Goal: Navigation & Orientation: Find specific page/section

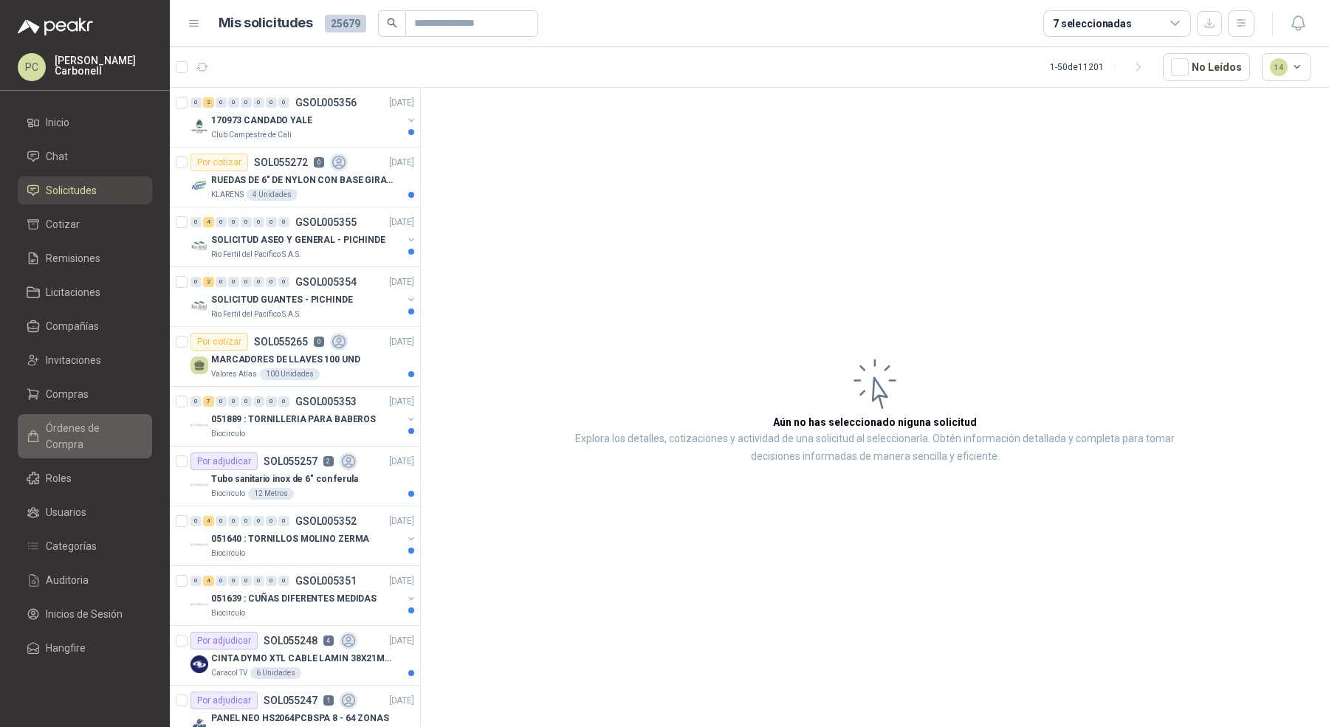
click at [96, 418] on link "Órdenes de Compra" at bounding box center [85, 436] width 134 height 44
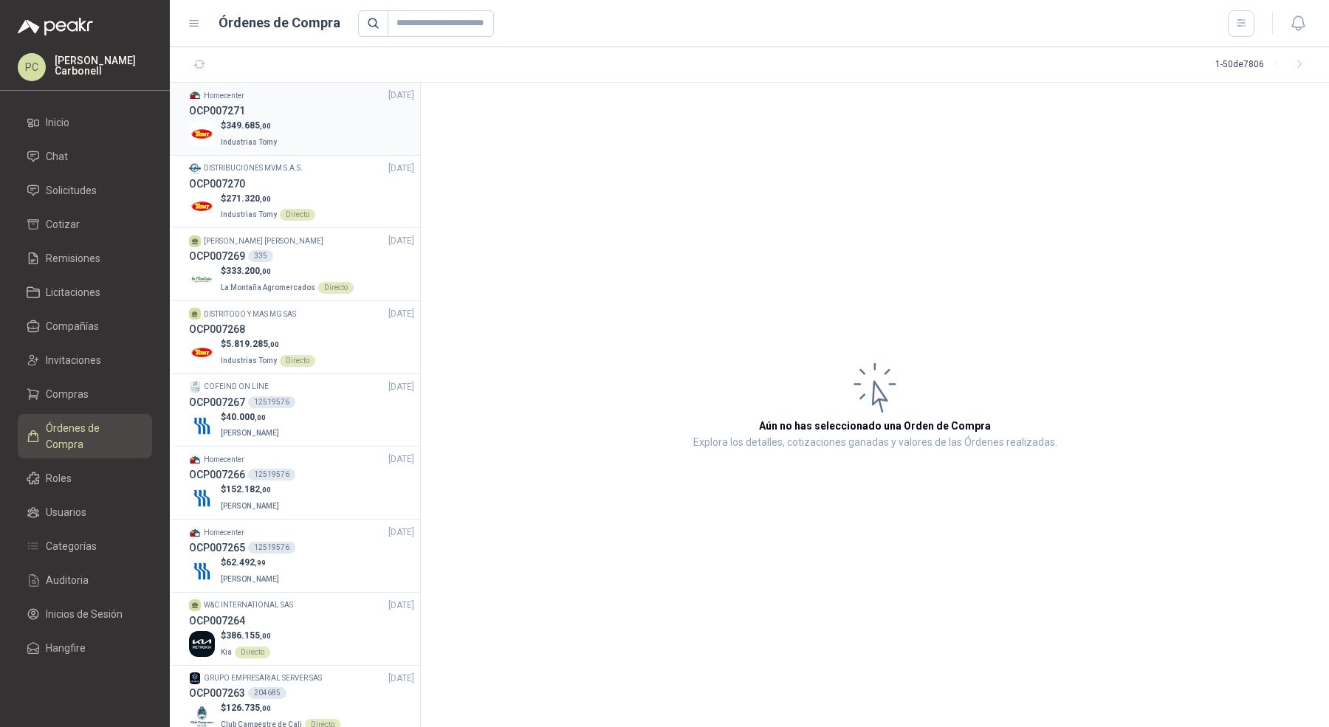
click at [317, 128] on div "$ 349.685 ,00 Industrias Tomy" at bounding box center [301, 134] width 225 height 30
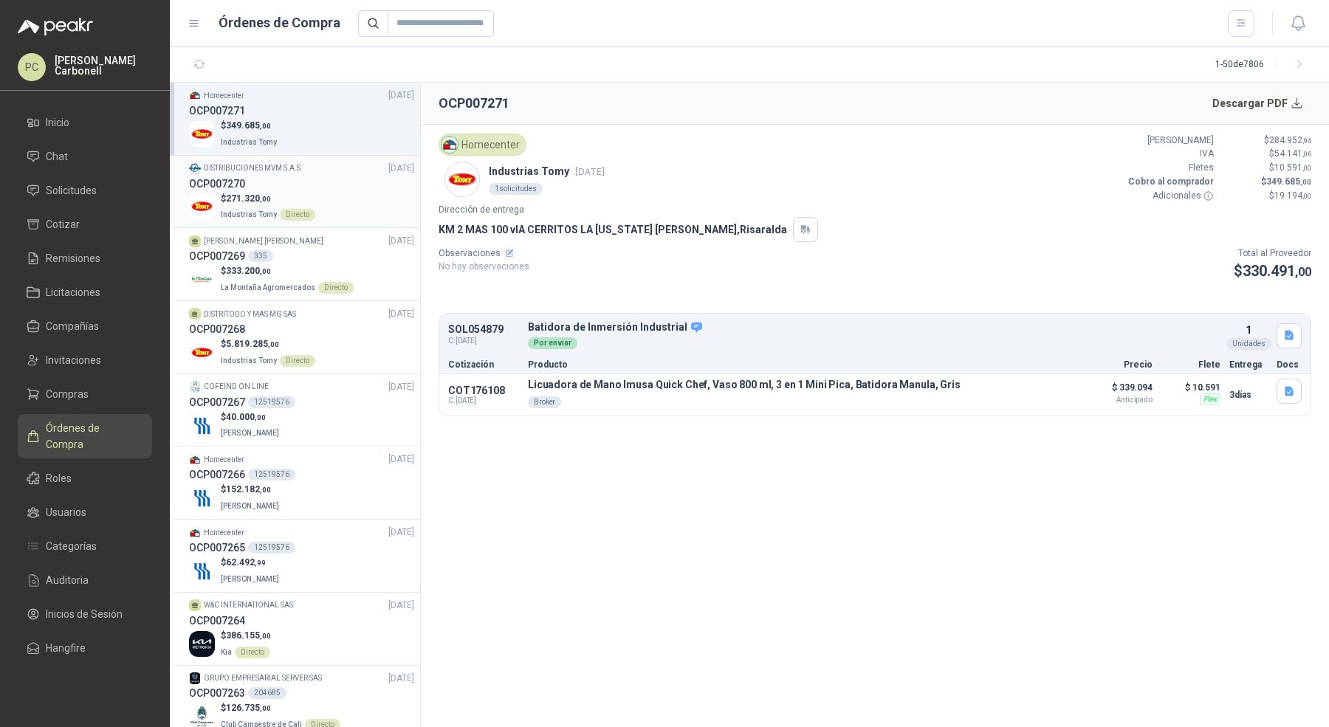
click at [326, 192] on div "$ 271.320 ,00 Industrias Tomy Directo" at bounding box center [301, 207] width 225 height 30
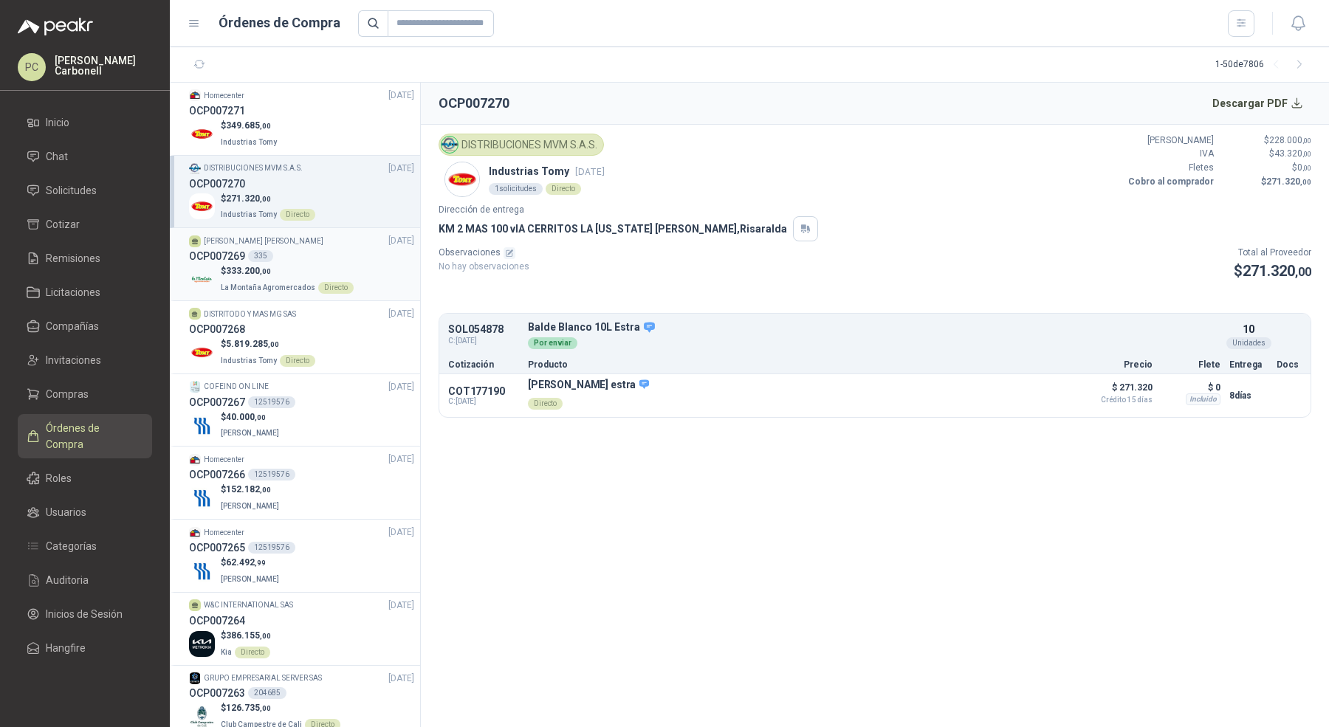
click at [344, 256] on div "OCP007269 335" at bounding box center [301, 256] width 225 height 16
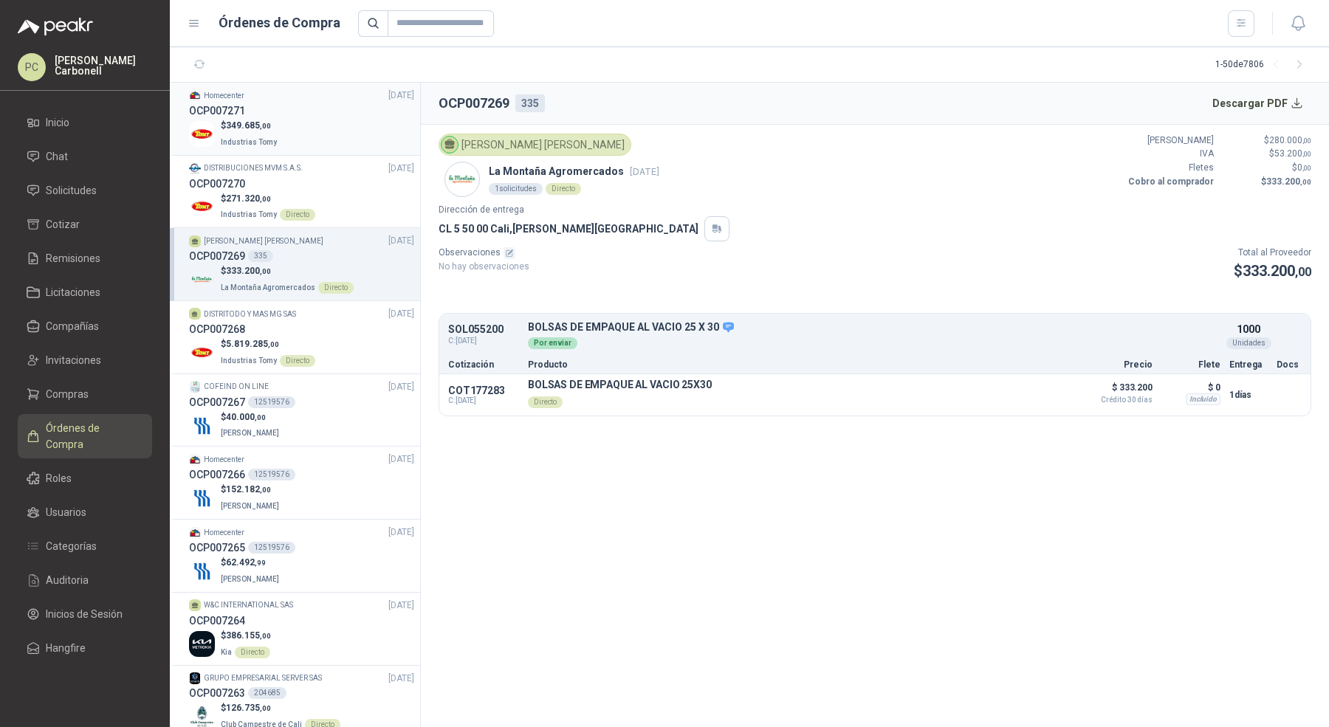
click at [249, 136] on p "Industrias Tomy" at bounding box center [250, 141] width 59 height 16
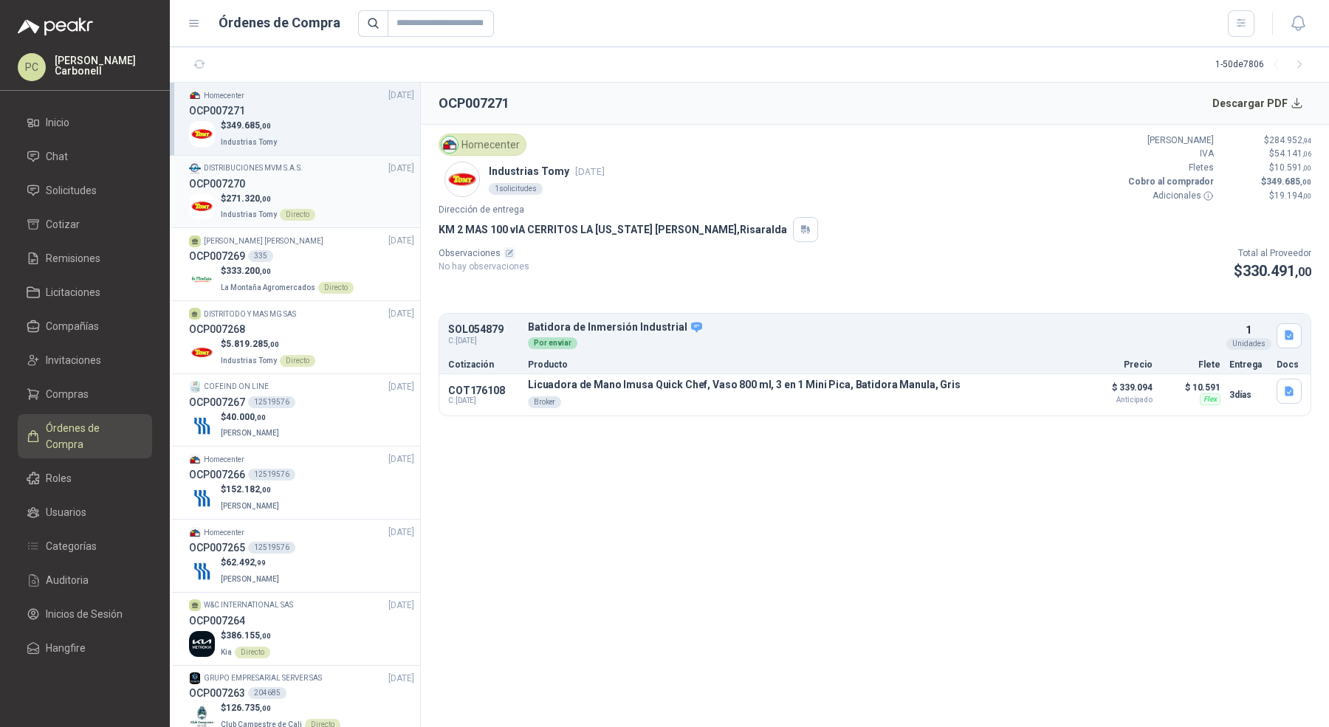
click at [295, 210] on div "Directo" at bounding box center [297, 215] width 35 height 12
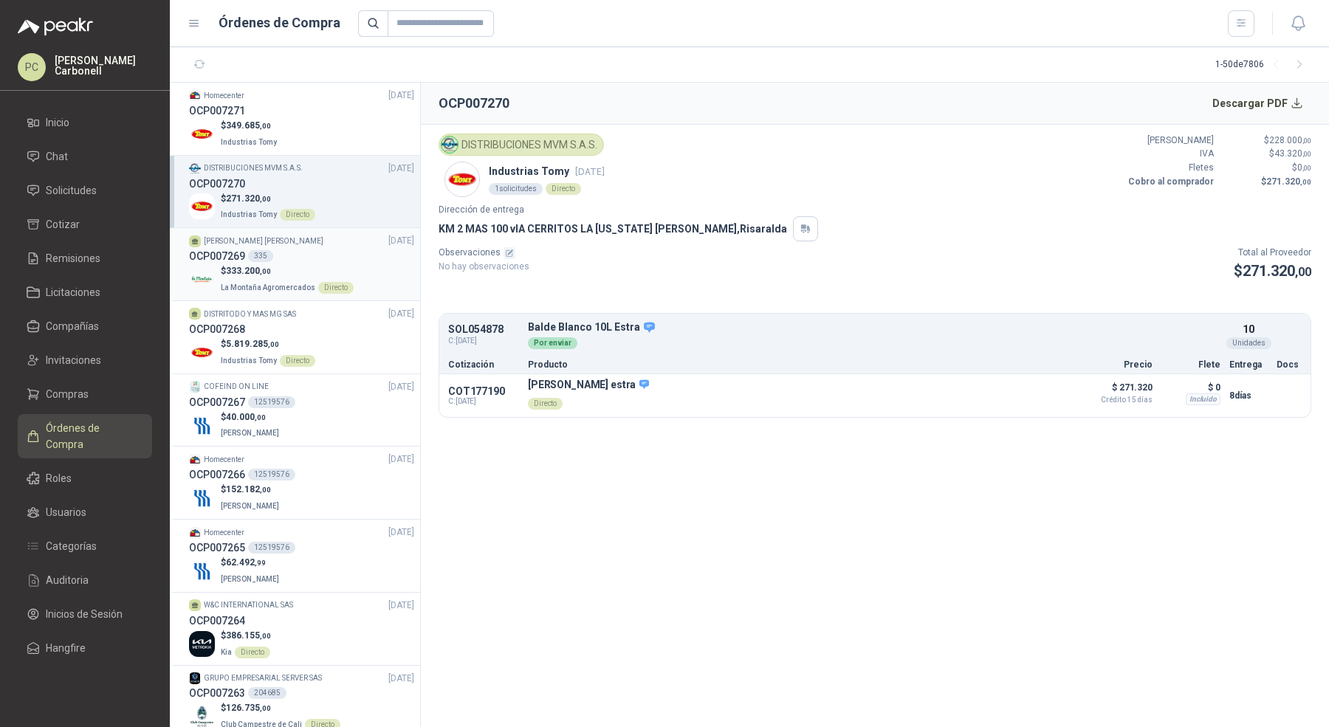
click at [244, 273] on span "333.200 ,00" at bounding box center [248, 271] width 45 height 10
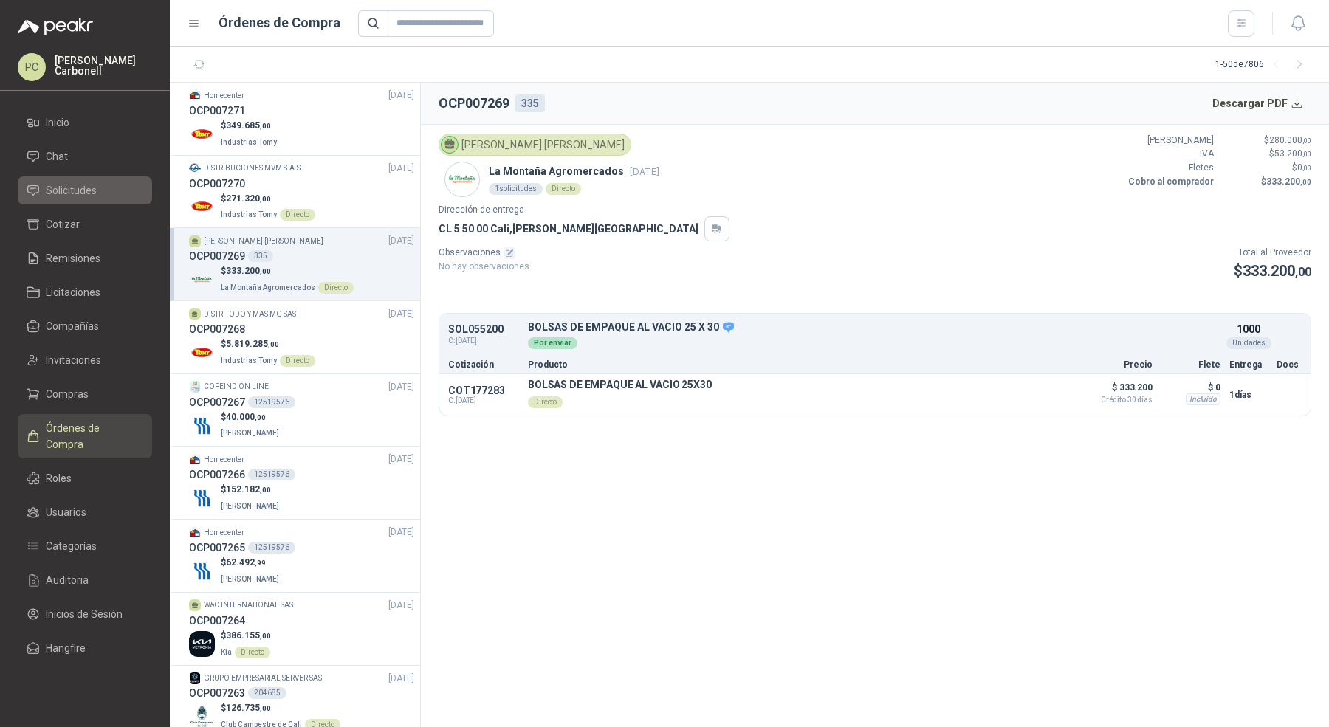
click at [108, 188] on li "Solicitudes" at bounding box center [85, 190] width 117 height 16
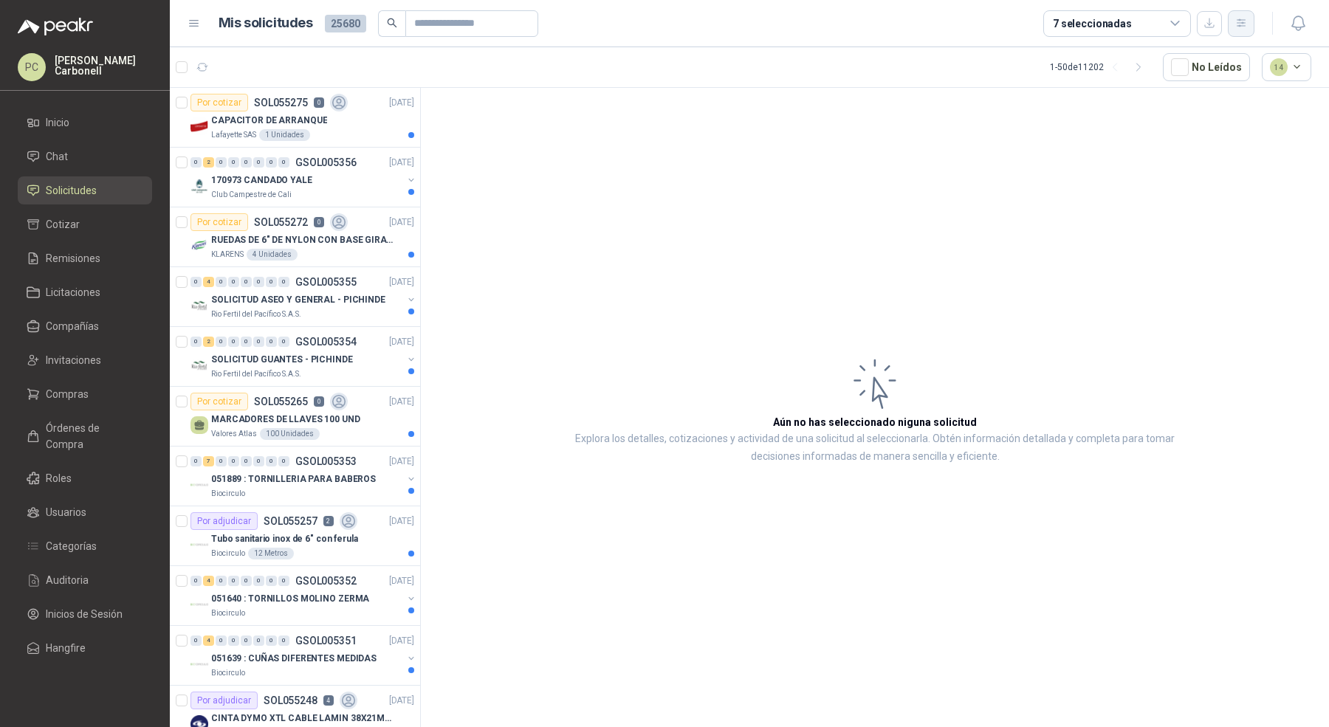
click at [1236, 29] on icon "button" at bounding box center [1241, 23] width 13 height 13
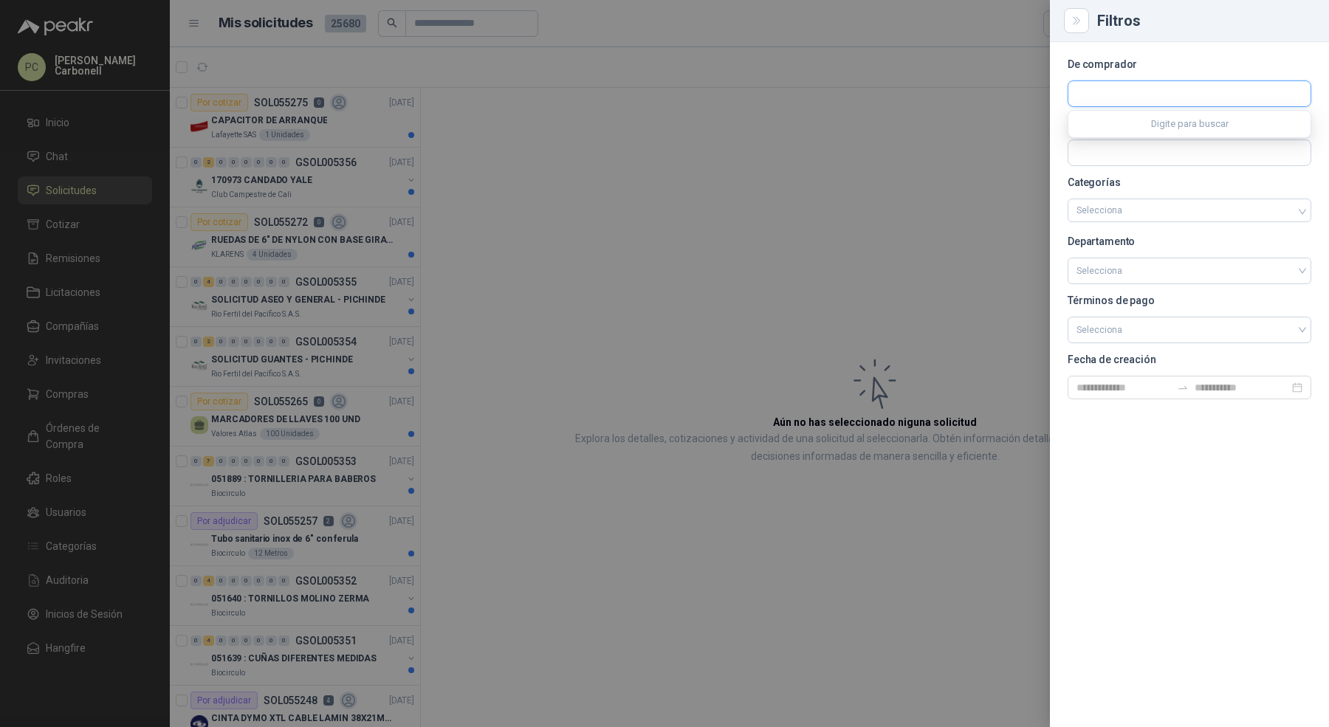
click at [1175, 94] on input "text" at bounding box center [1189, 93] width 242 height 25
type input "*****"
click at [1166, 125] on p "La Montaña Agromercados" at bounding box center [1169, 125] width 134 height 9
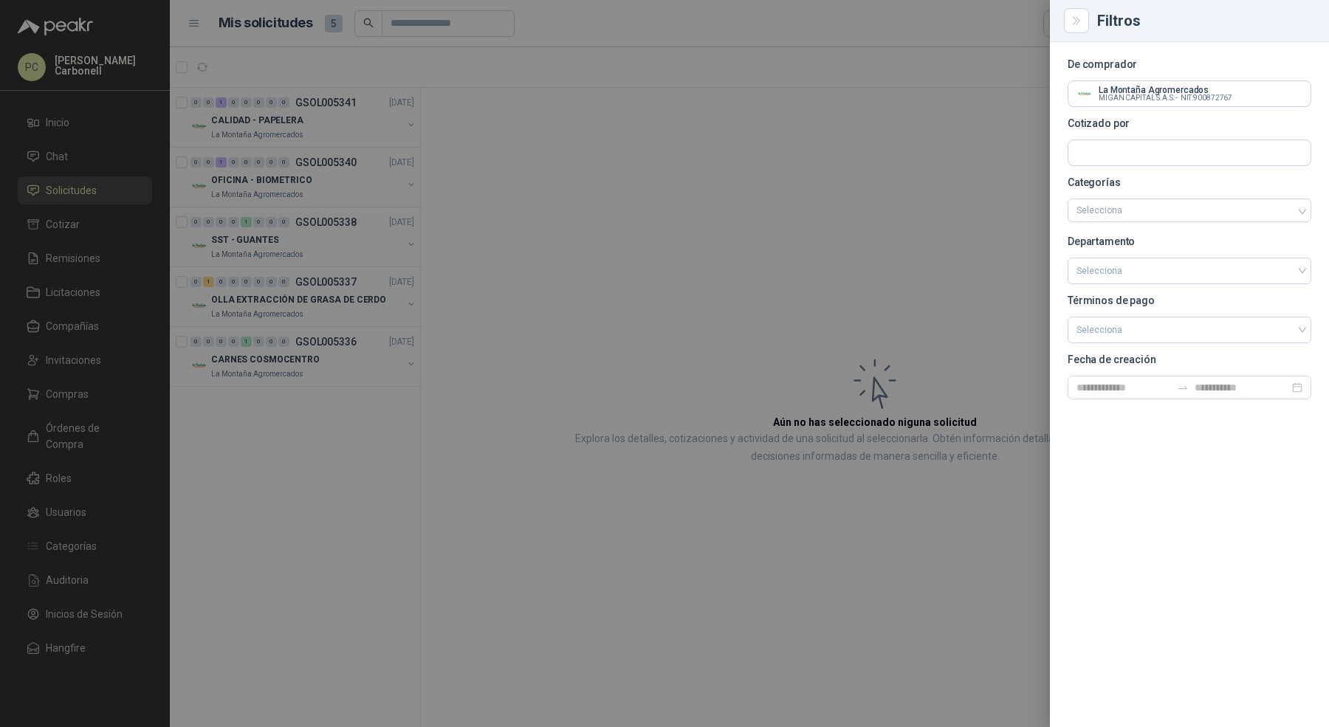
click at [363, 193] on div at bounding box center [664, 363] width 1329 height 727
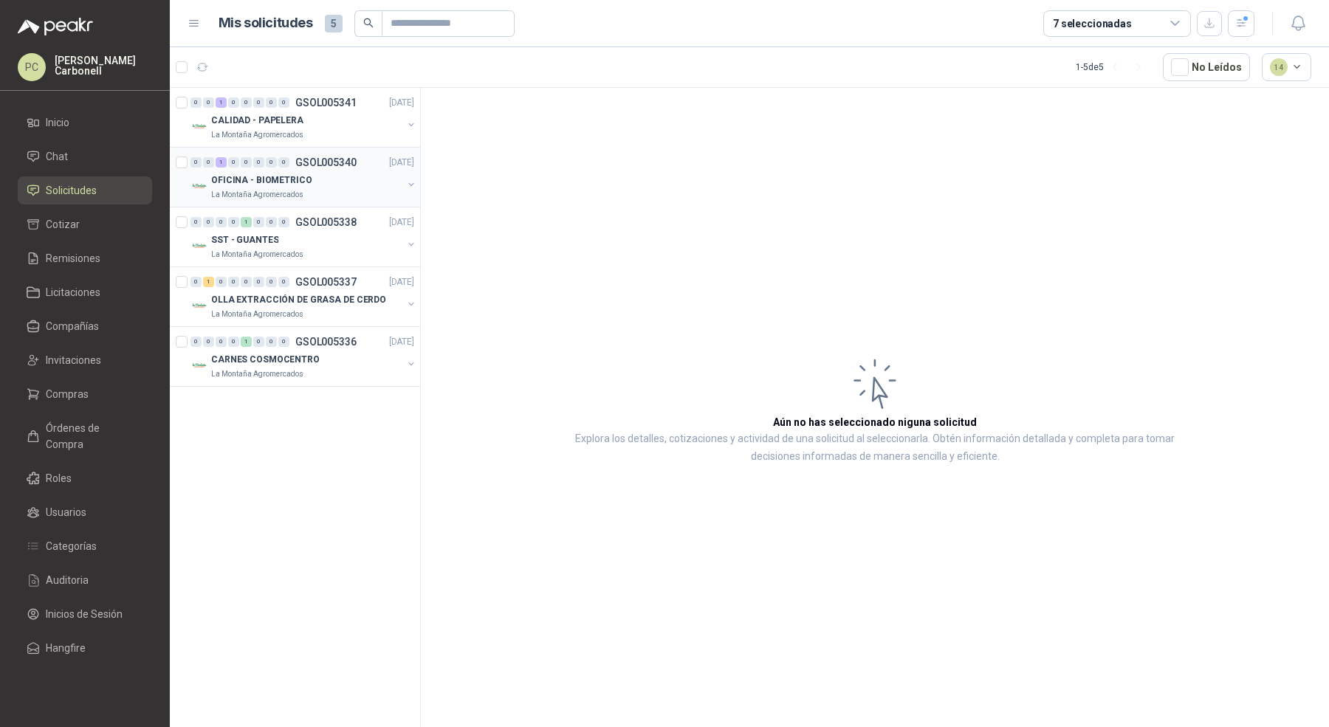
click at [369, 182] on div "OFICINA - BIOMETRICO" at bounding box center [306, 180] width 191 height 18
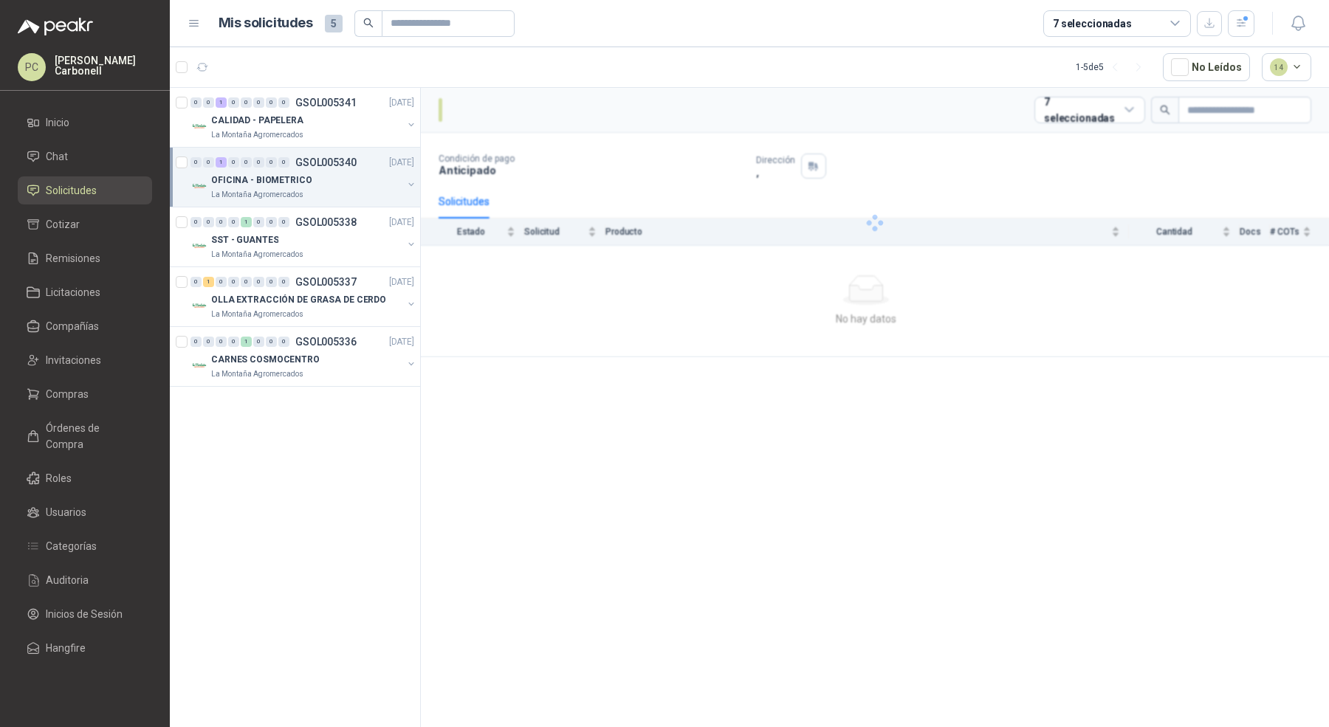
click at [369, 182] on div "OFICINA - BIOMETRICO" at bounding box center [306, 180] width 191 height 18
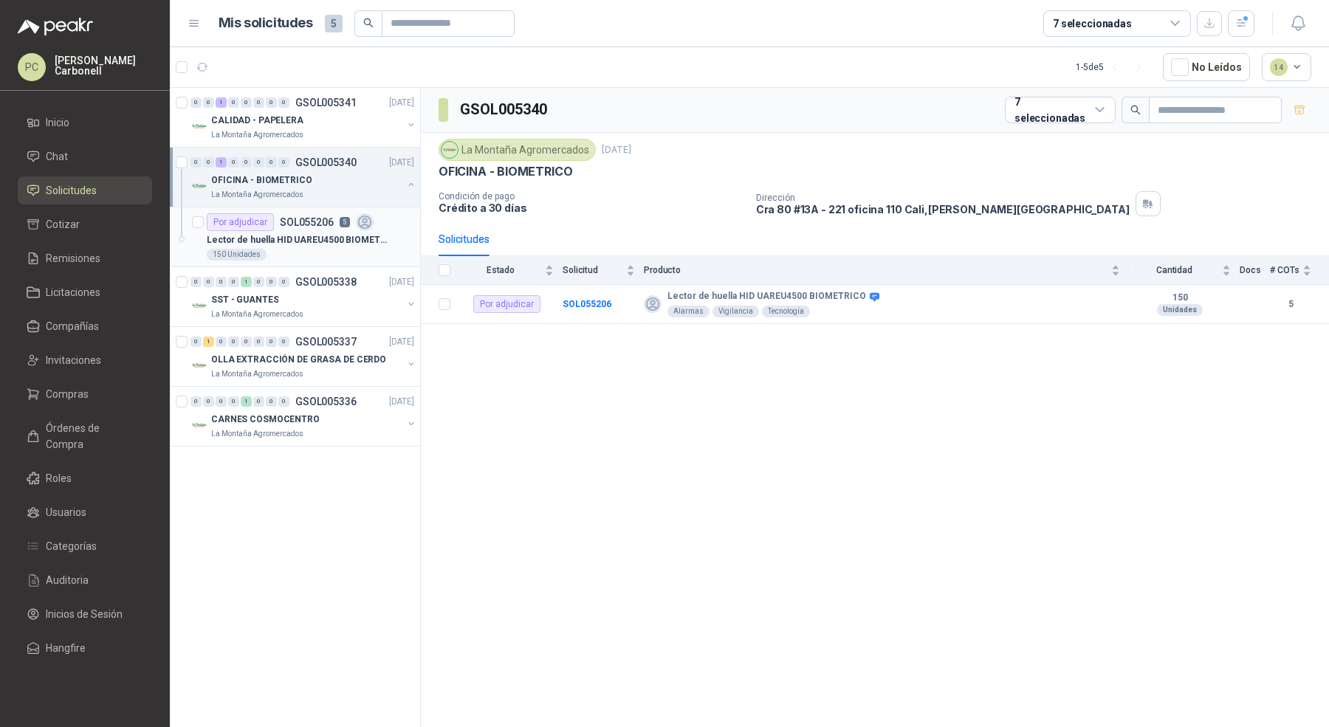
click at [357, 227] on icon at bounding box center [365, 222] width 17 height 17
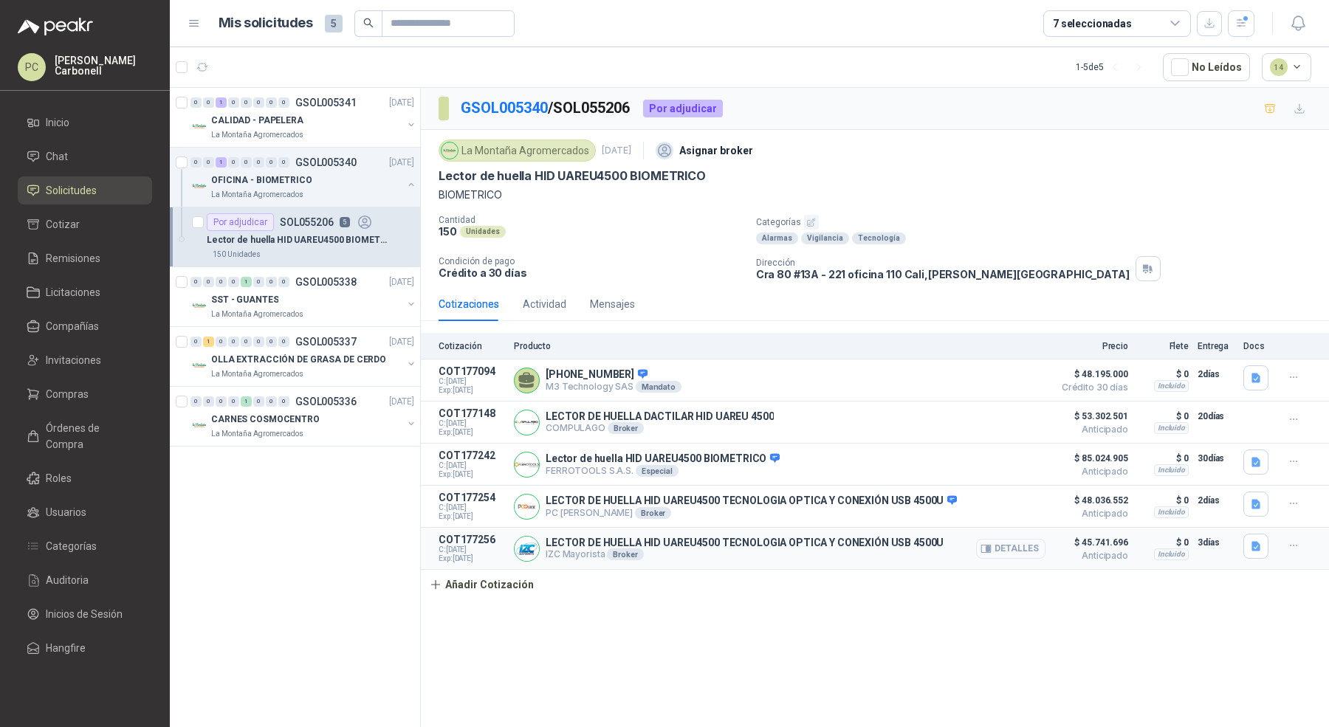
click at [1004, 544] on button "Detalles" at bounding box center [1010, 549] width 69 height 20
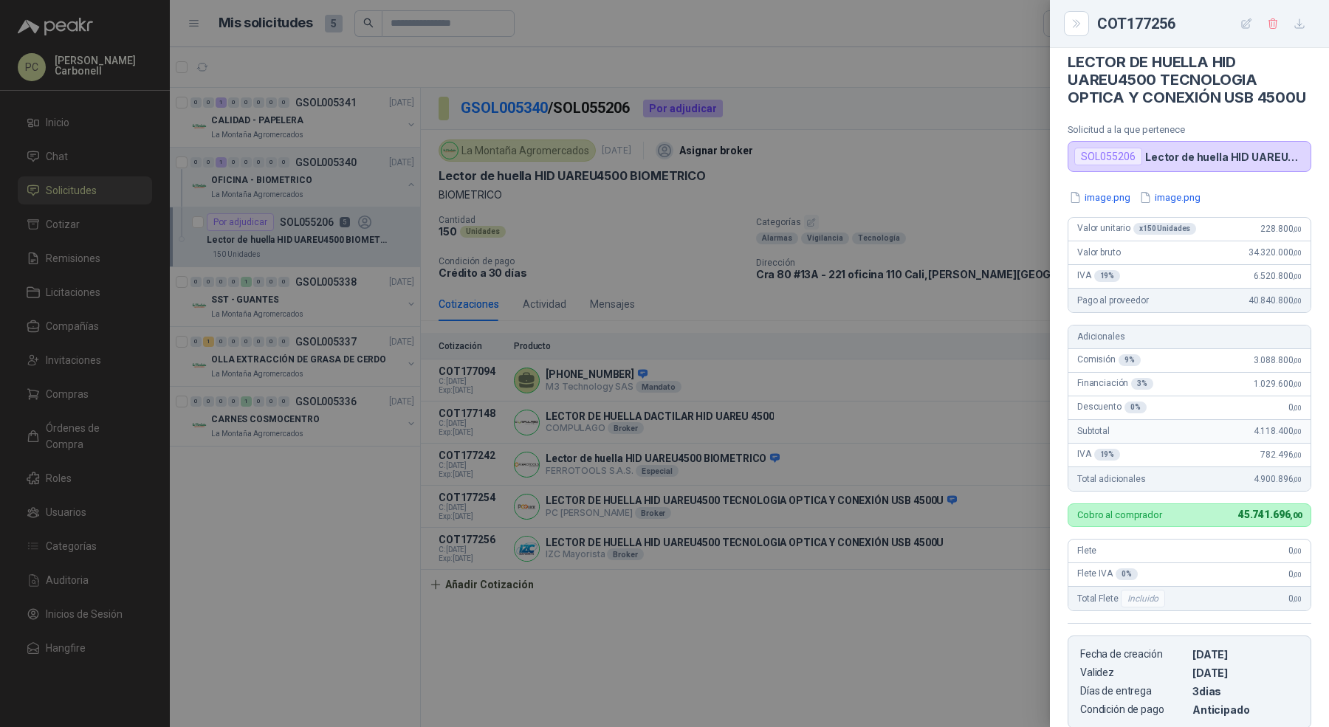
scroll to position [5, 0]
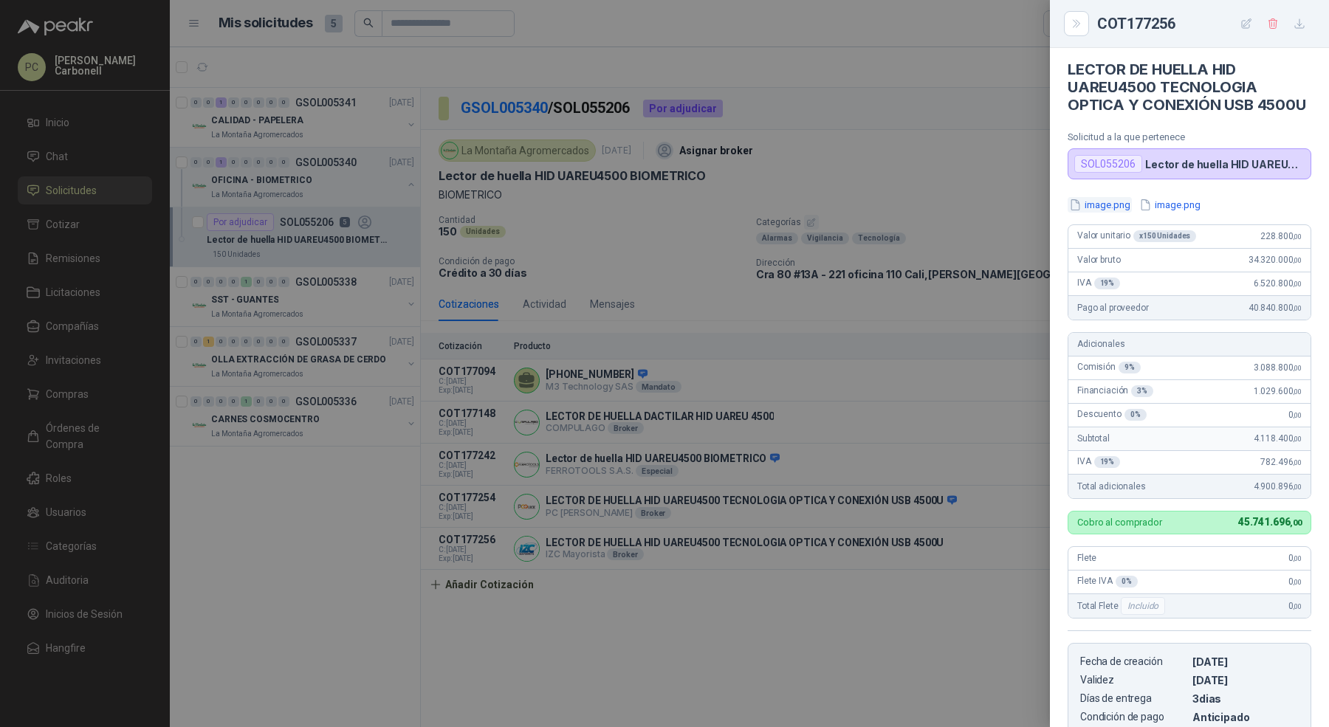
click at [1106, 213] on button "image.png" at bounding box center [1099, 205] width 64 height 16
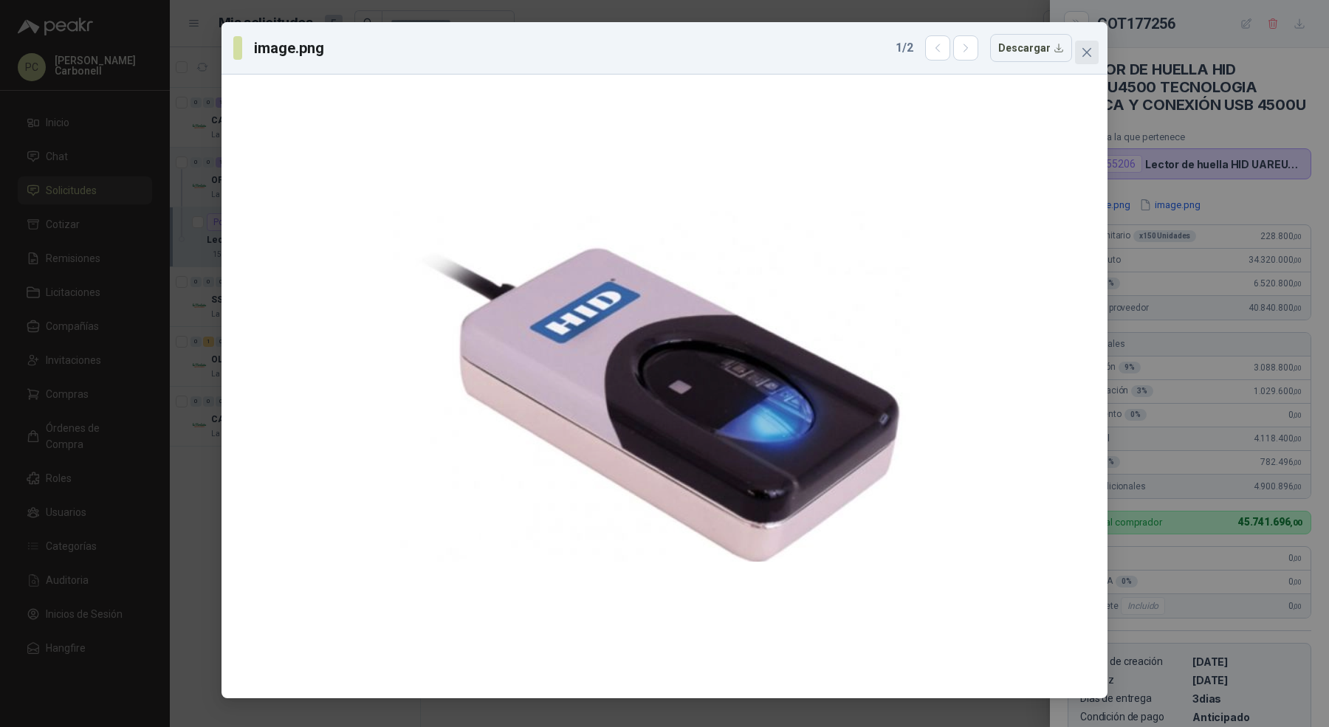
click at [1083, 52] on icon "close" at bounding box center [1087, 53] width 12 height 12
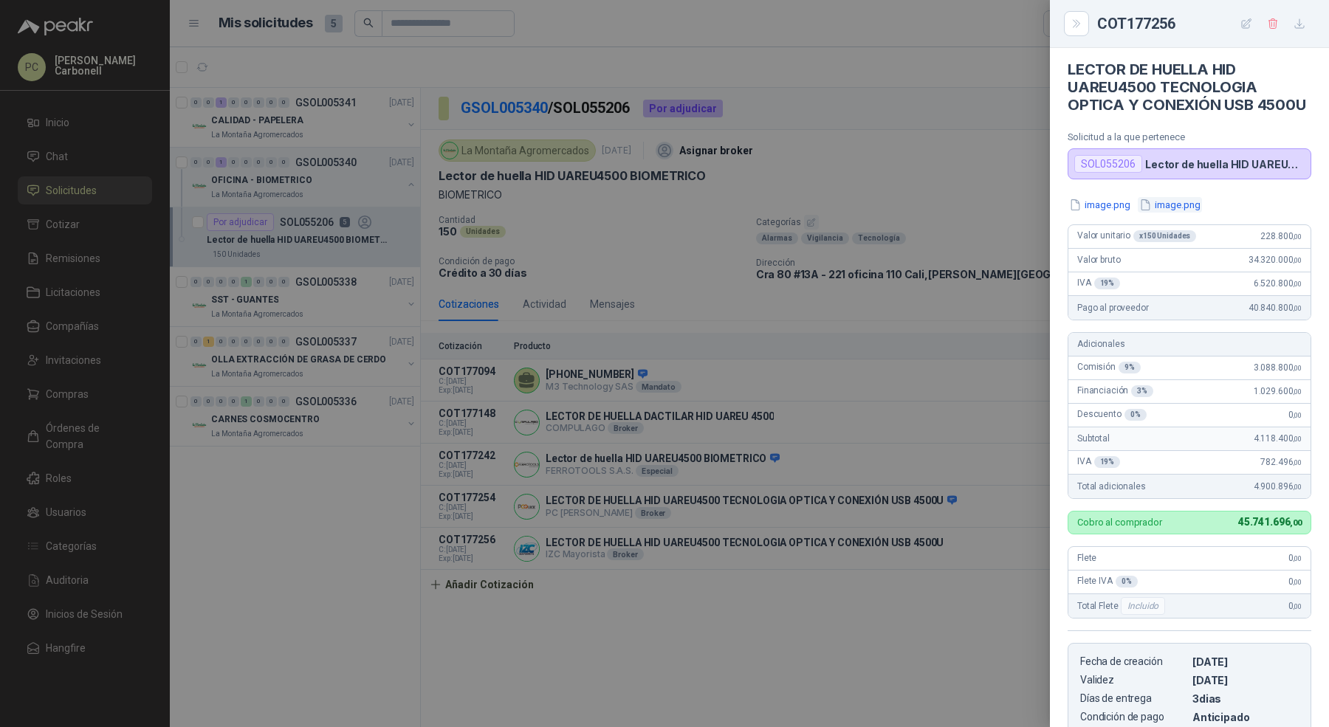
click at [1165, 213] on button "image.png" at bounding box center [1169, 205] width 64 height 16
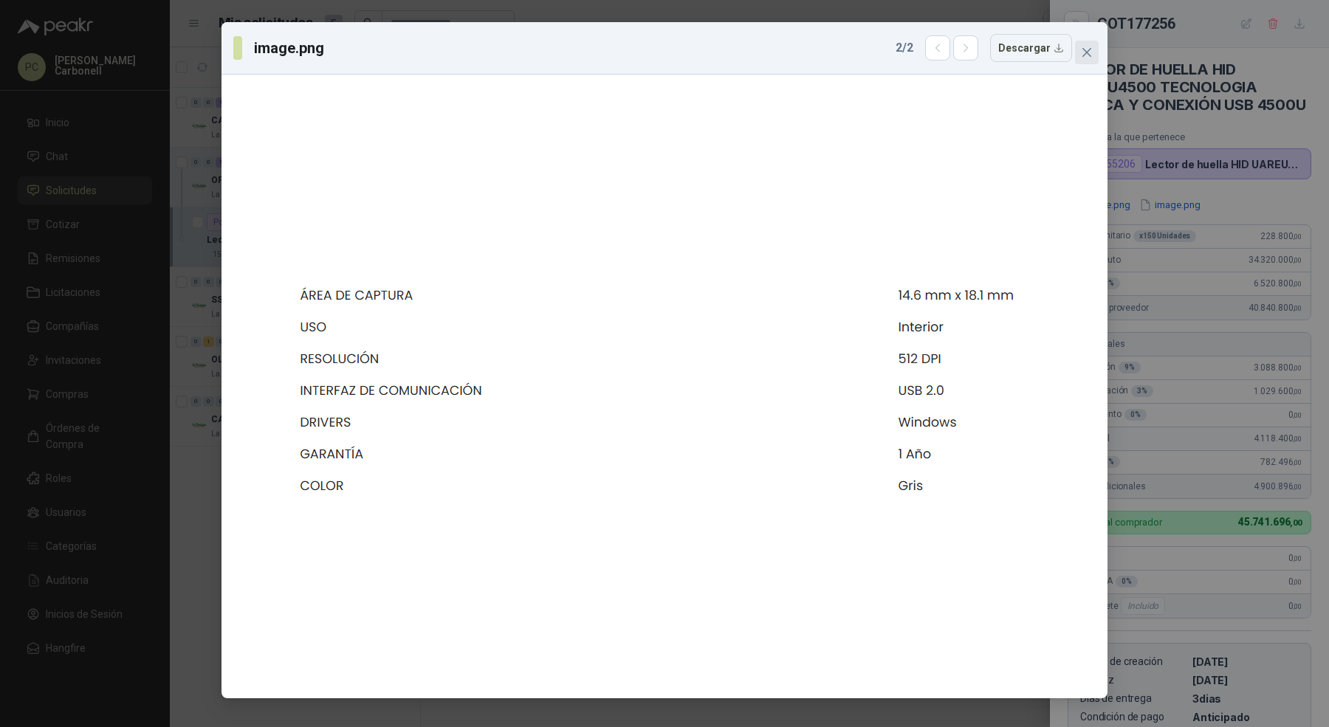
click at [1089, 56] on icon "close" at bounding box center [1087, 53] width 12 height 12
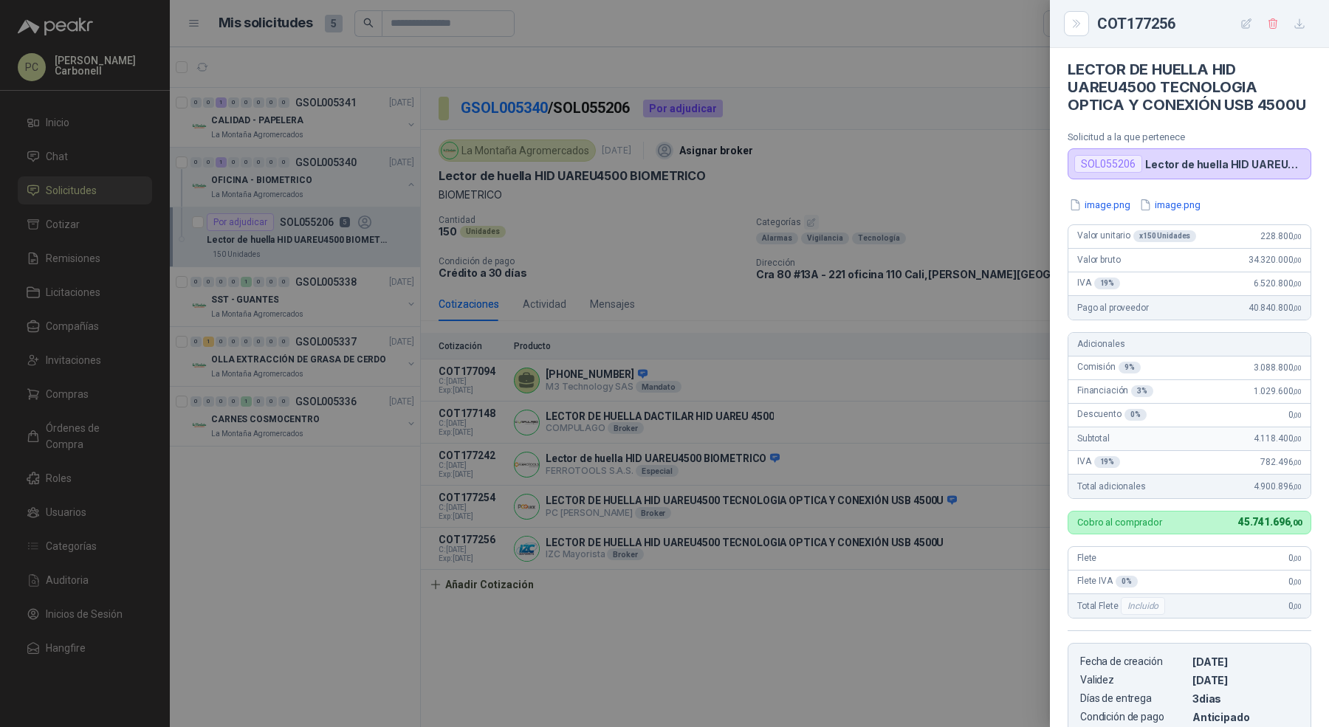
click at [377, 239] on div at bounding box center [664, 363] width 1329 height 727
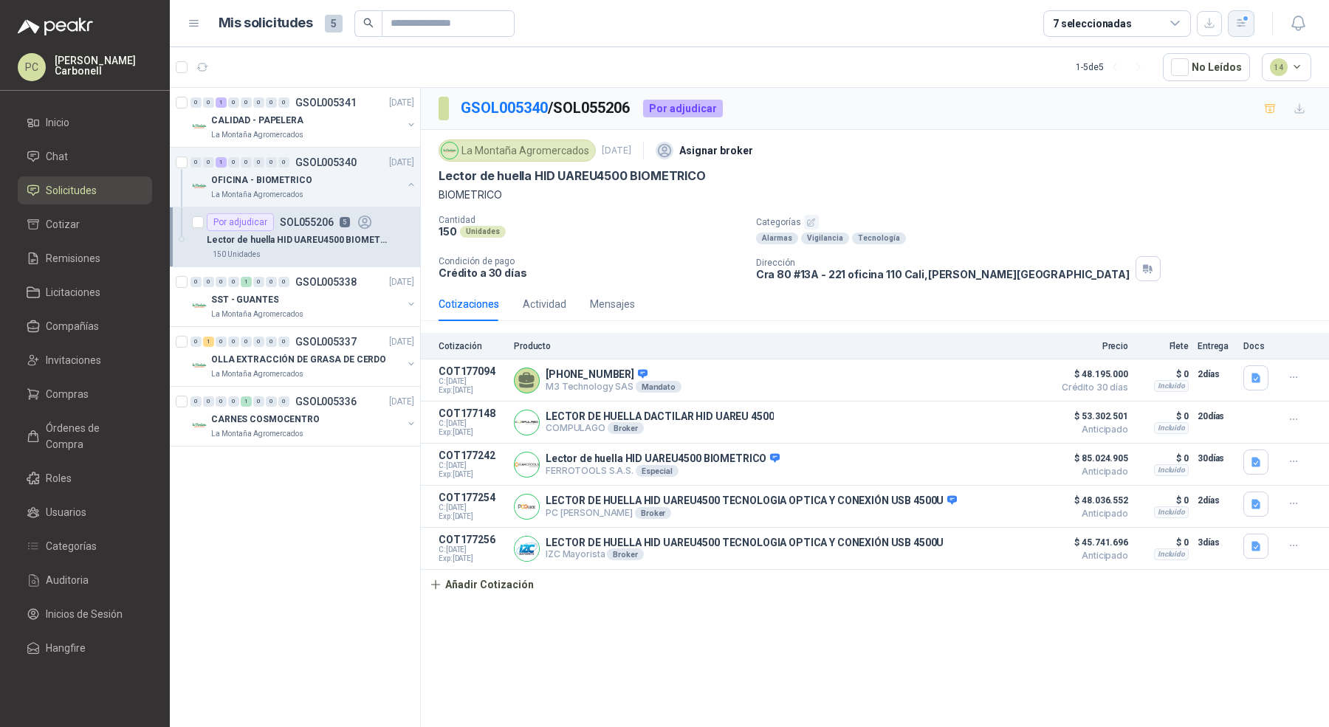
click at [1241, 24] on icon "button" at bounding box center [1241, 23] width 13 height 13
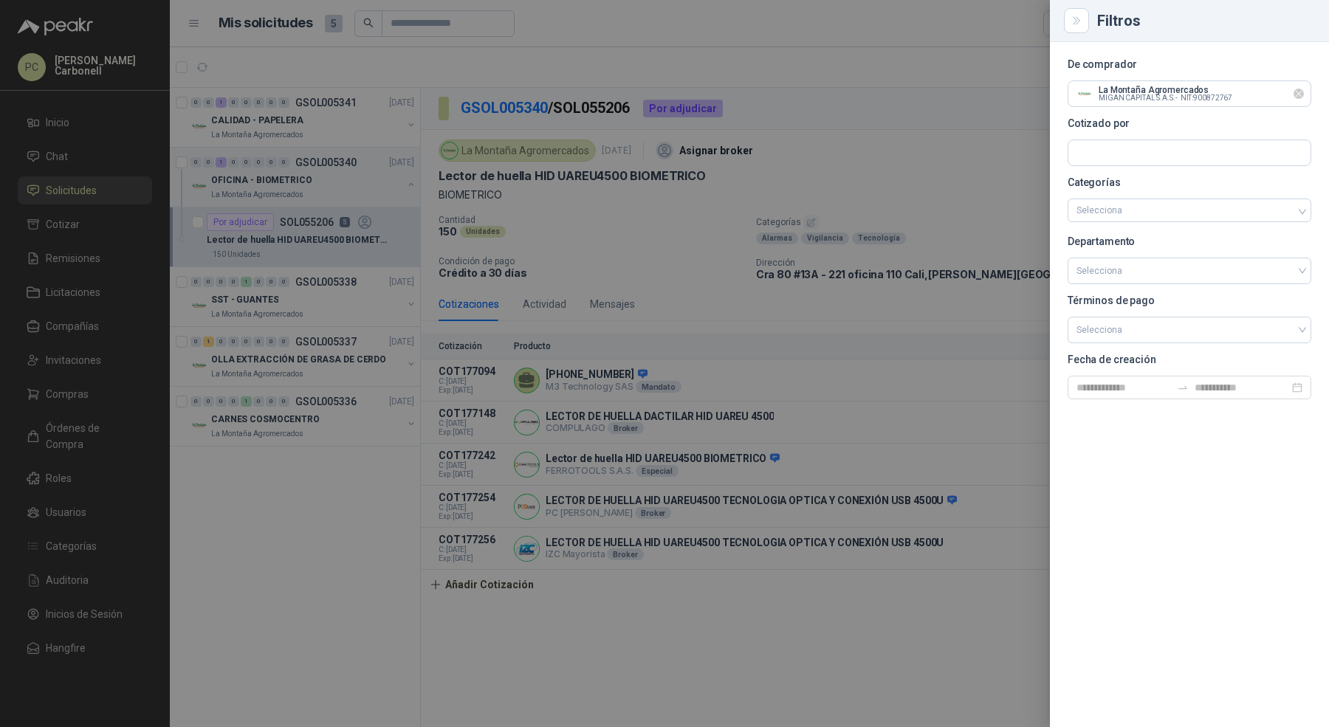
click at [1298, 99] on icon "Limpiar" at bounding box center [1298, 94] width 13 height 13
click at [1249, 107] on section "De comprador Cotizado por Categorías Selecciona Departamento Selecciona Término…" at bounding box center [1189, 230] width 244 height 340
click at [1238, 100] on input "text" at bounding box center [1189, 93] width 242 height 25
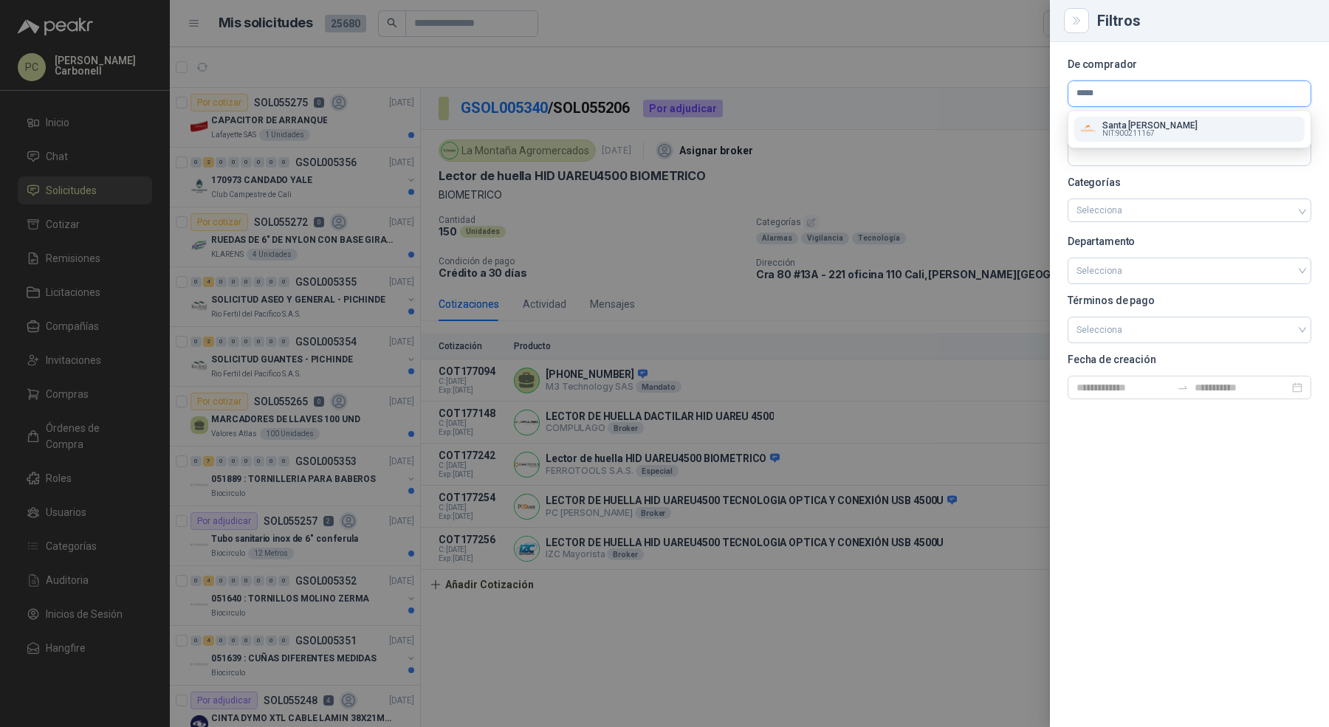
scroll to position [0, 0]
type input "*****"
click at [1211, 121] on div "Santa [PERSON_NAME] NIT : 900211167" at bounding box center [1189, 129] width 218 height 16
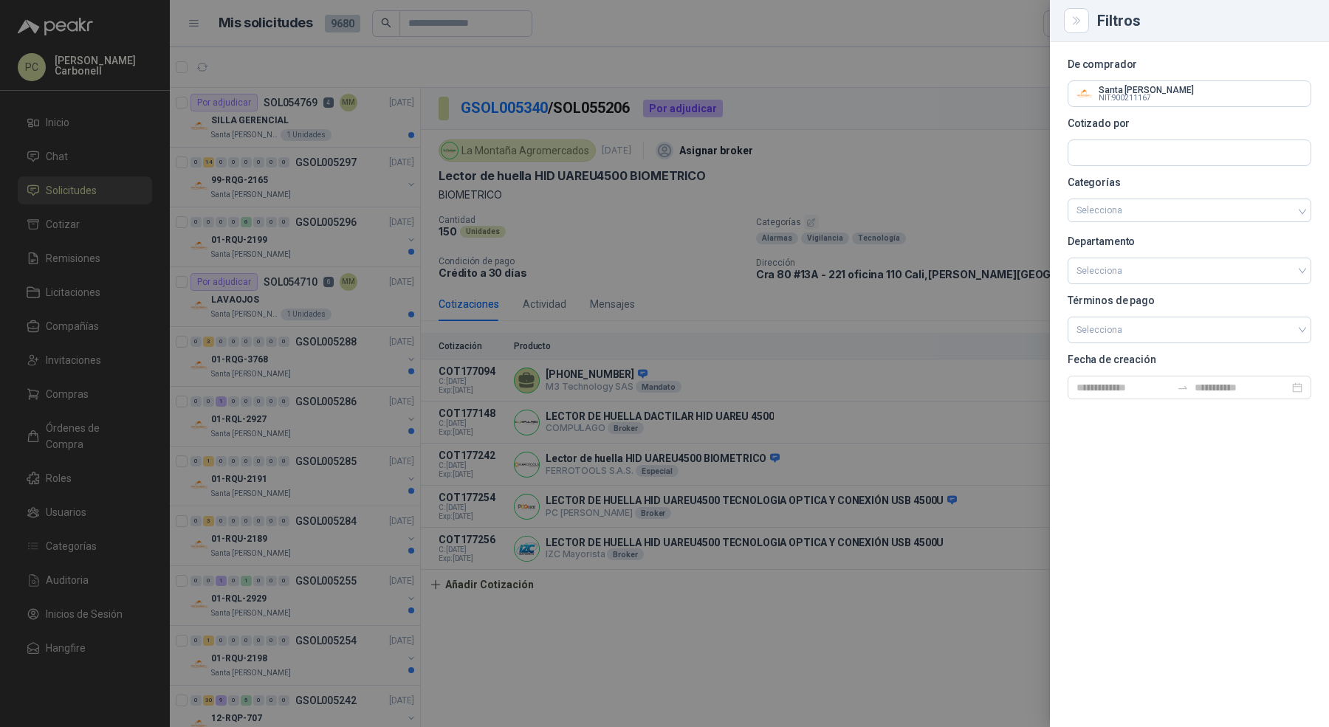
click at [616, 275] on div at bounding box center [664, 363] width 1329 height 727
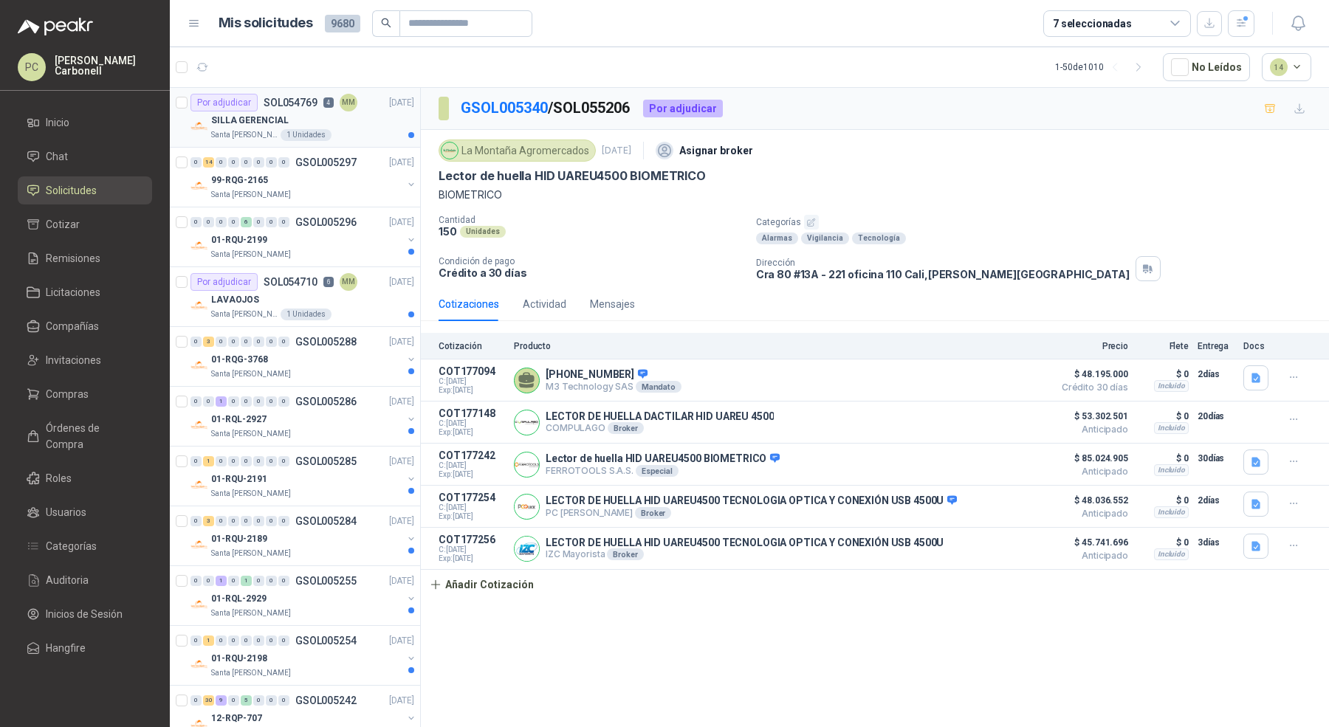
click at [355, 129] on div "Santa [PERSON_NAME] 1 Unidades" at bounding box center [312, 135] width 203 height 12
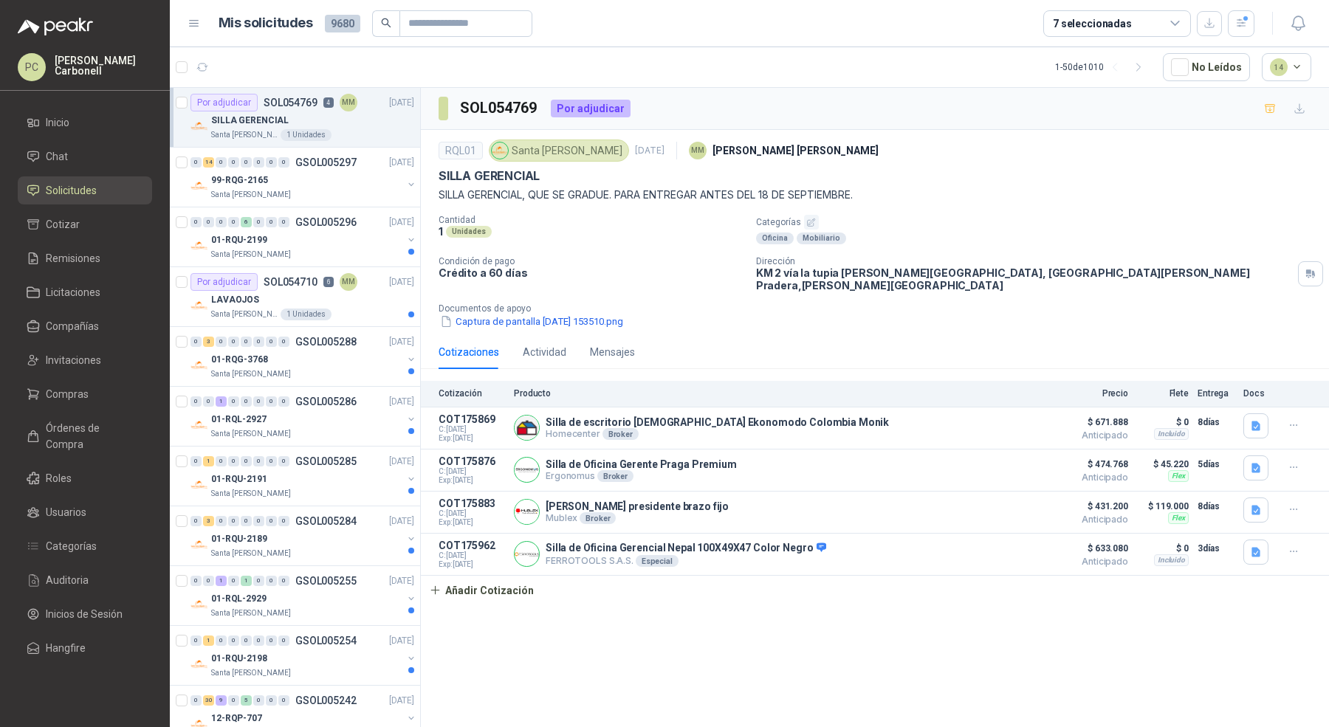
click at [355, 129] on div "Santa [PERSON_NAME] 1 Unidades" at bounding box center [312, 135] width 203 height 12
click at [364, 314] on div "Santa [PERSON_NAME] 1 Unidades" at bounding box center [312, 315] width 203 height 12
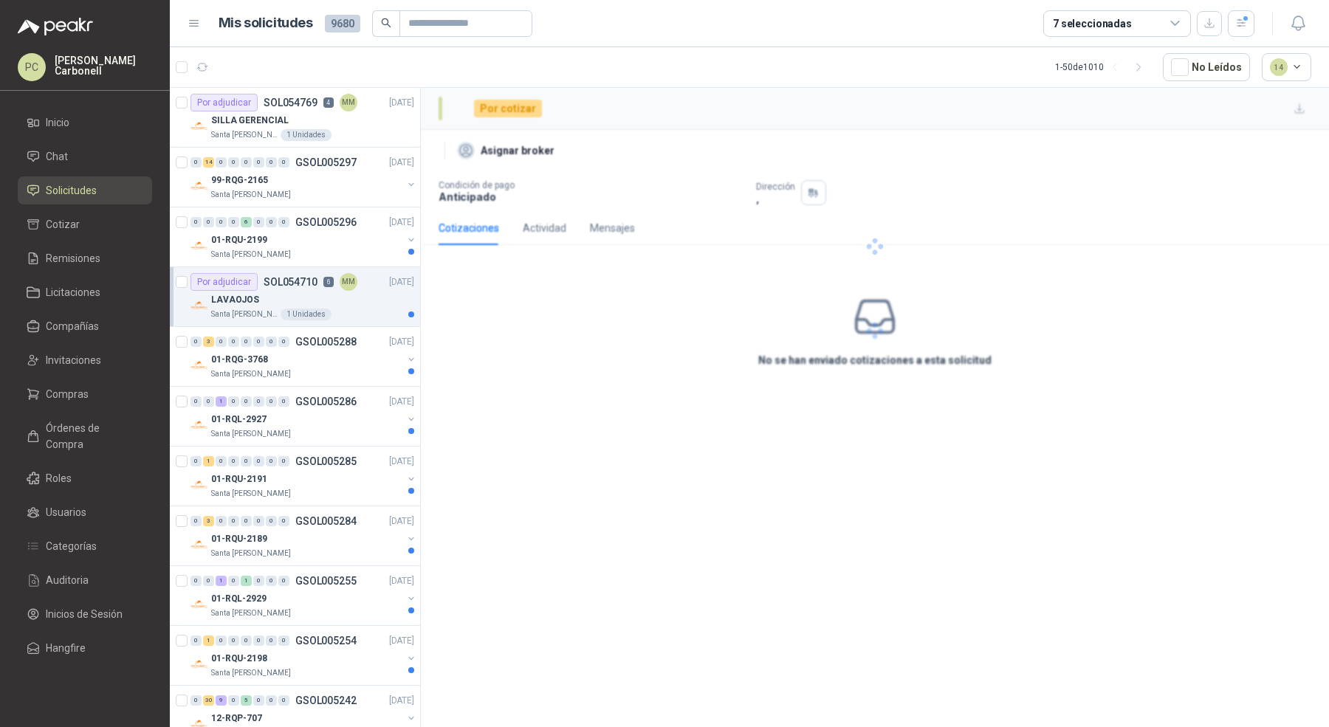
click at [364, 314] on div "Santa [PERSON_NAME] 1 Unidades" at bounding box center [312, 315] width 203 height 12
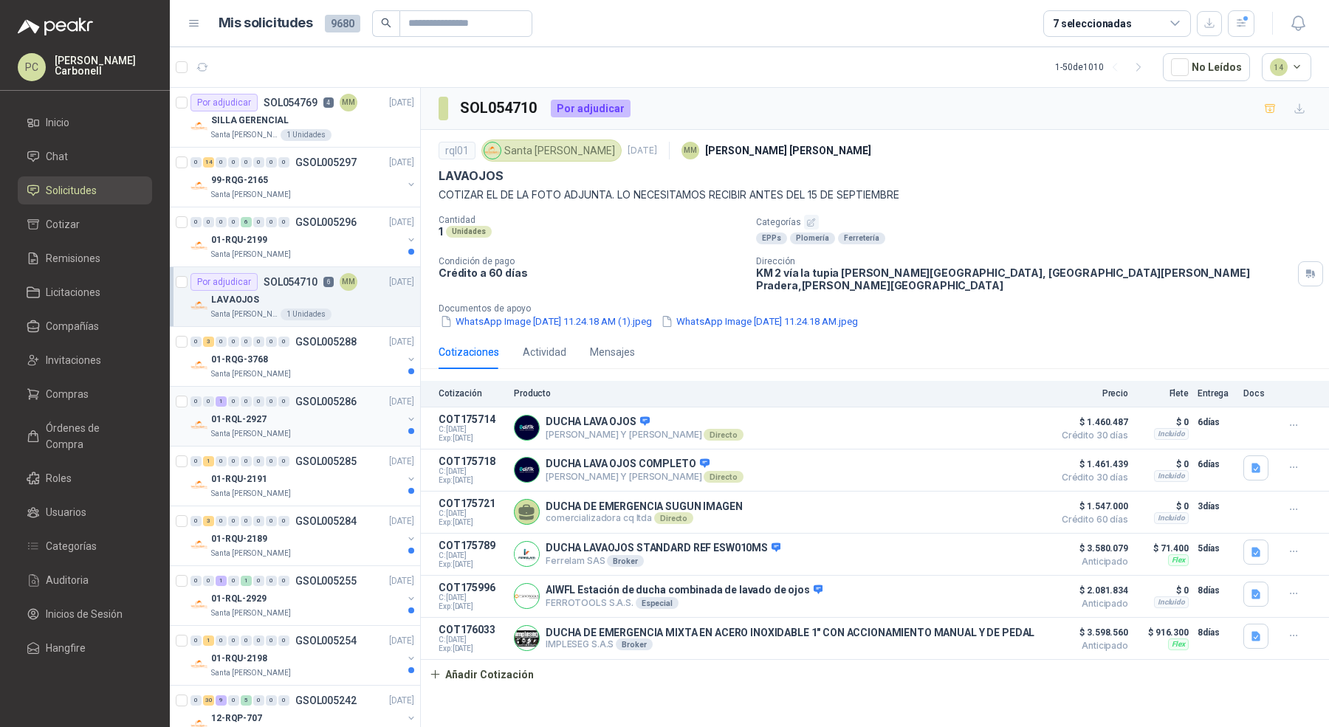
click at [360, 407] on div "0 0 1 0 0 0 0 0 GSOL005286 [DATE]" at bounding box center [303, 402] width 227 height 18
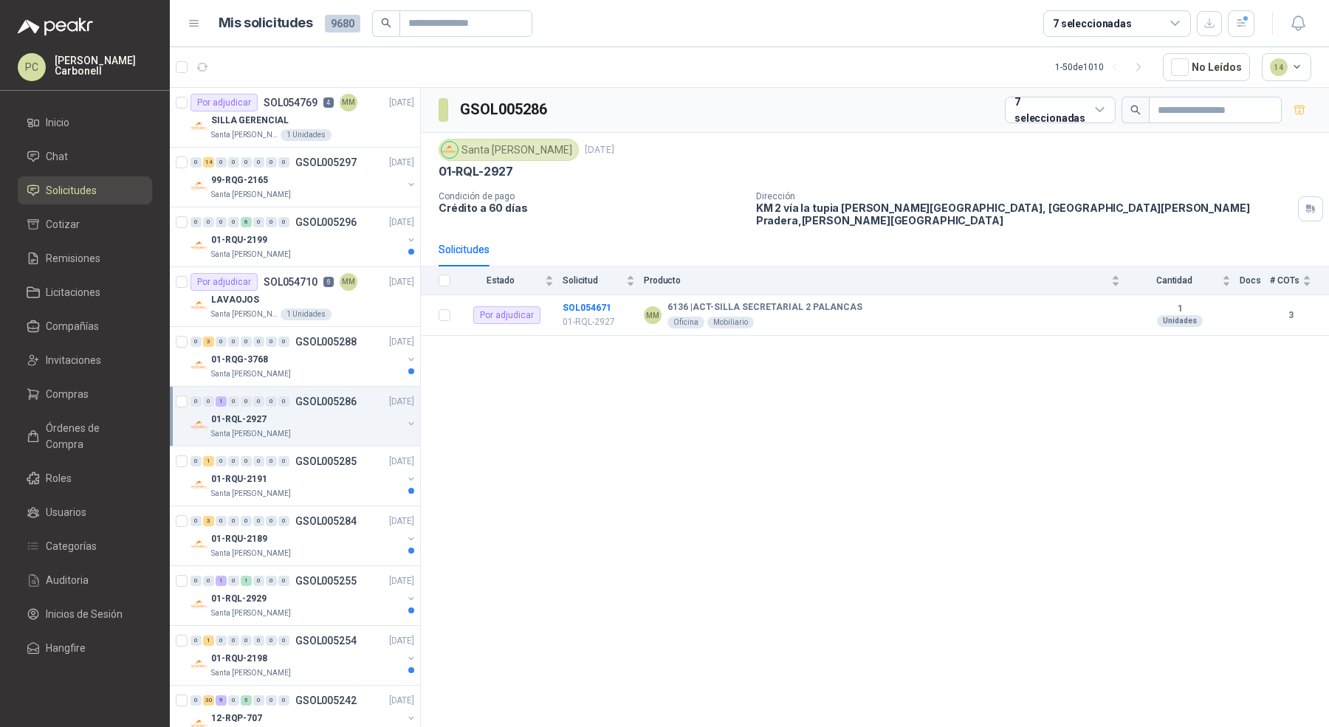
click at [360, 407] on div "0 0 1 0 0 0 0 0 GSOL005286 [DATE]" at bounding box center [303, 402] width 227 height 18
click at [335, 472] on p "6136 | ACT-SILLA SECRETARIAL 2 PALANCAS" at bounding box center [299, 479] width 184 height 14
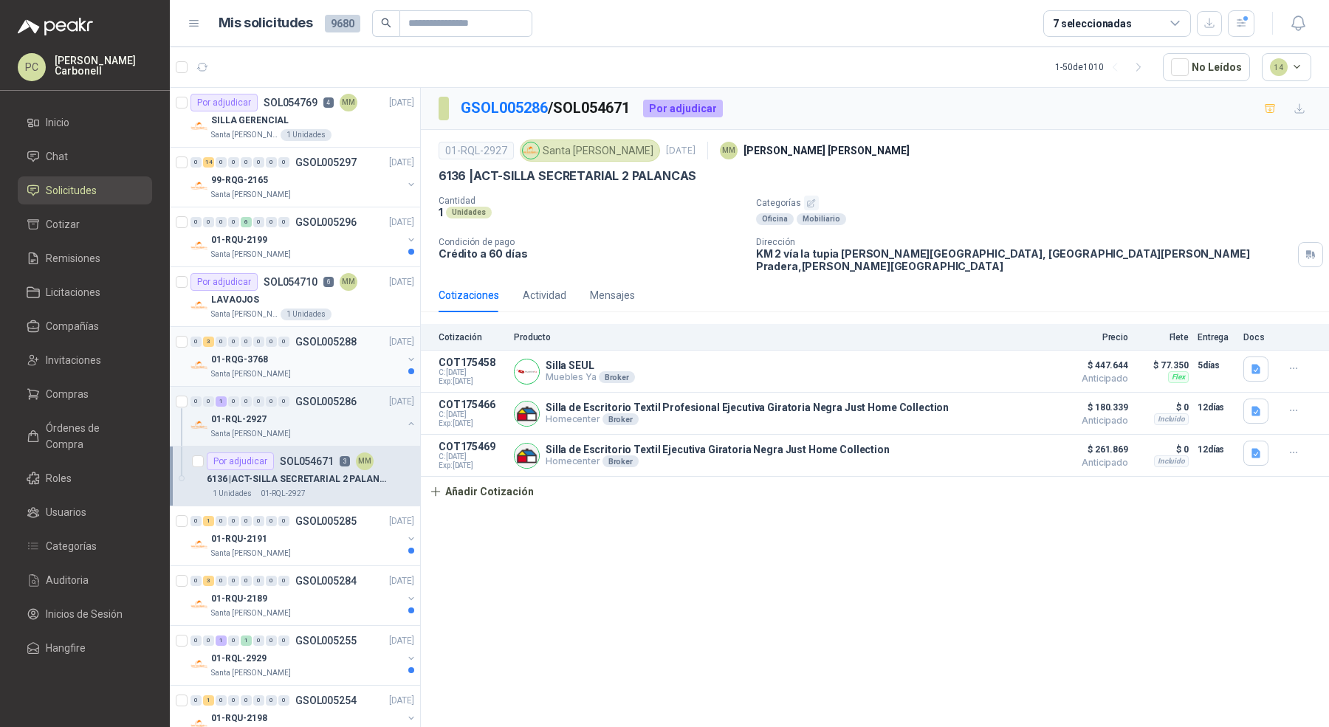
click at [348, 351] on div "01-RQG-3768" at bounding box center [306, 360] width 191 height 18
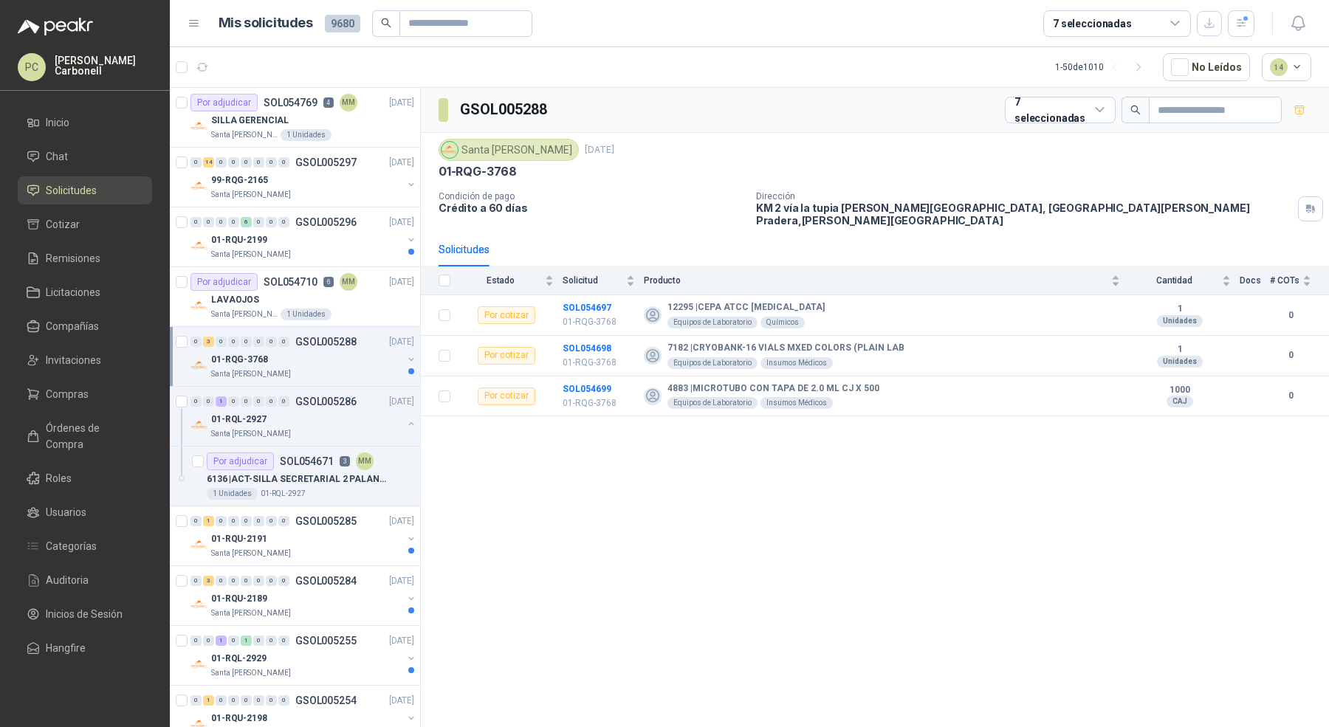
click at [348, 351] on div "01-RQG-3768" at bounding box center [306, 360] width 191 height 18
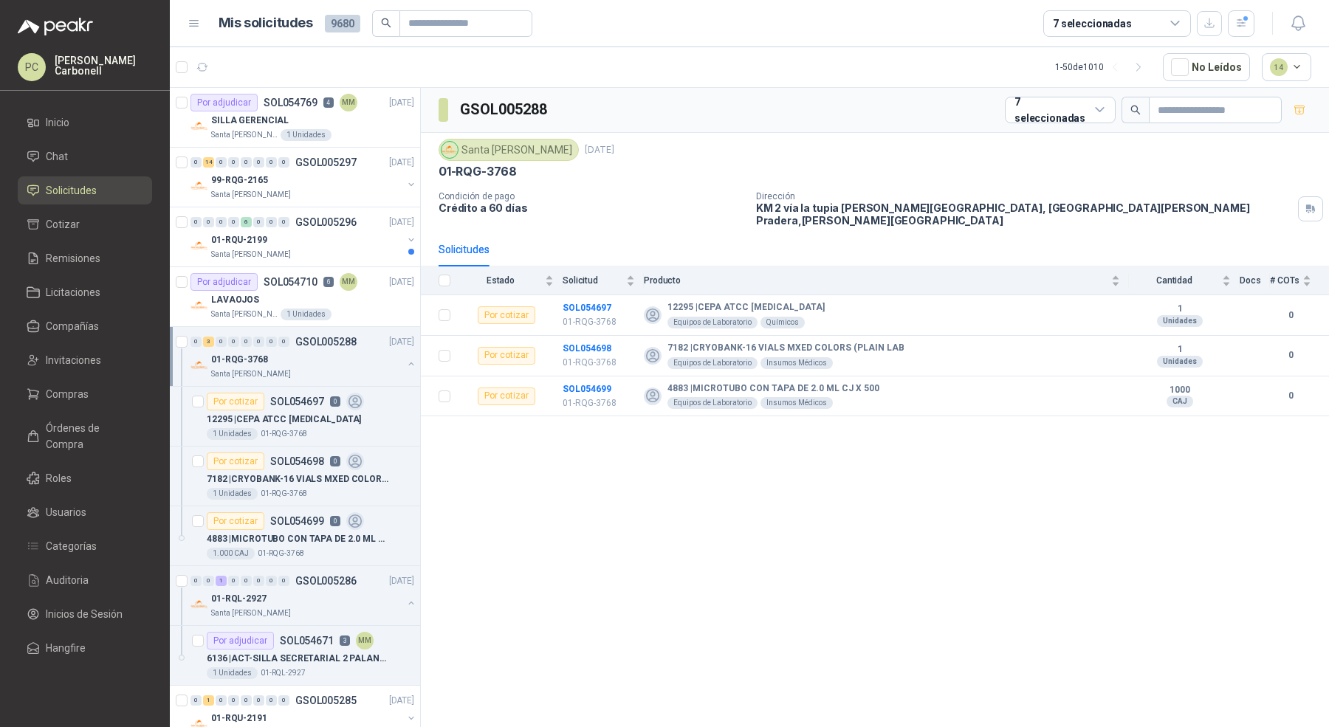
click at [348, 351] on div "01-RQG-3768" at bounding box center [306, 360] width 191 height 18
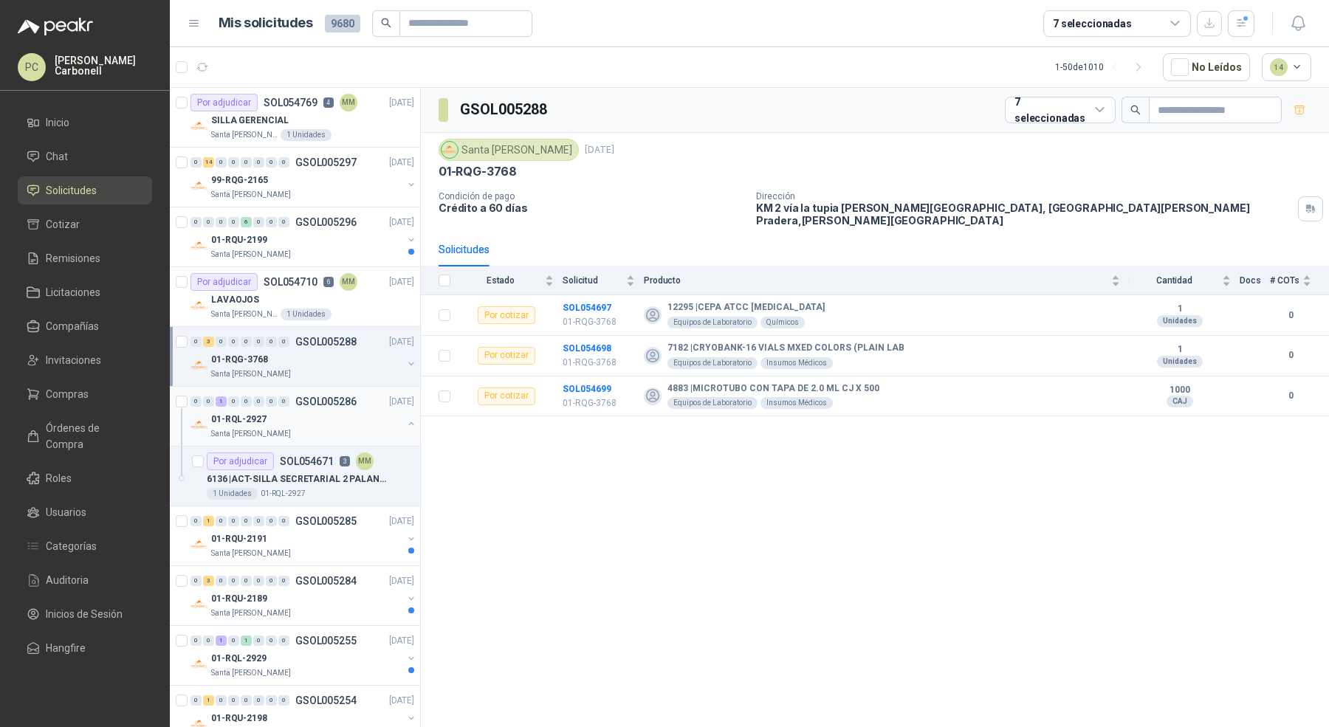
click at [405, 421] on button "button" at bounding box center [411, 424] width 12 height 12
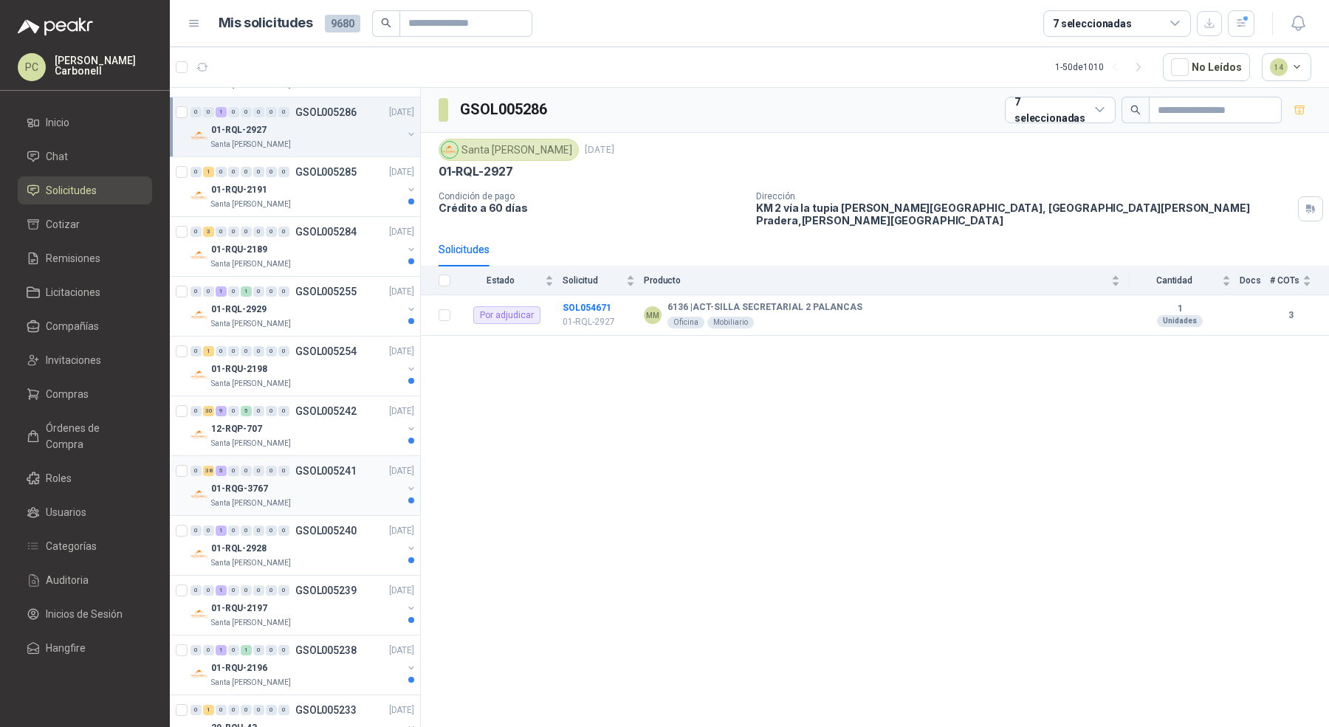
scroll to position [290, 0]
click at [384, 430] on div "12-RQP-707" at bounding box center [306, 428] width 191 height 18
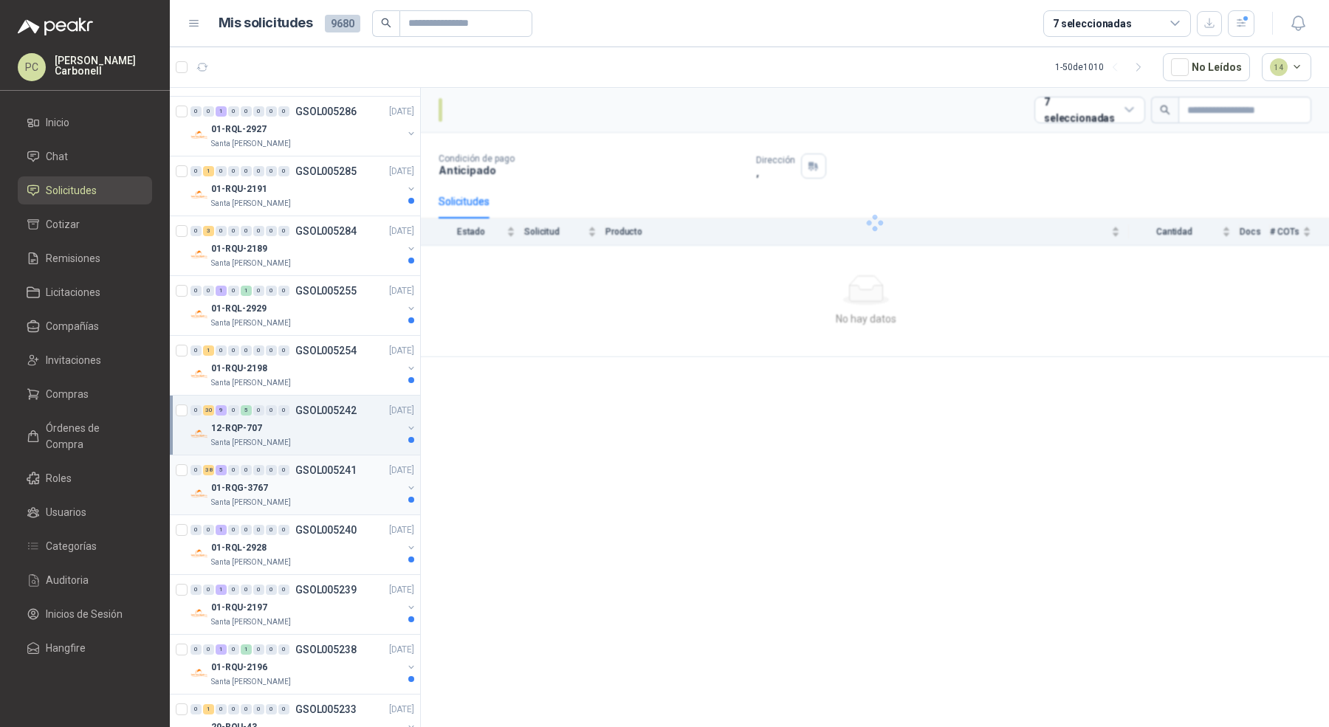
click at [346, 481] on div "01-RQG-3767" at bounding box center [306, 488] width 191 height 18
click at [358, 557] on div "Santa [PERSON_NAME]" at bounding box center [306, 563] width 191 height 12
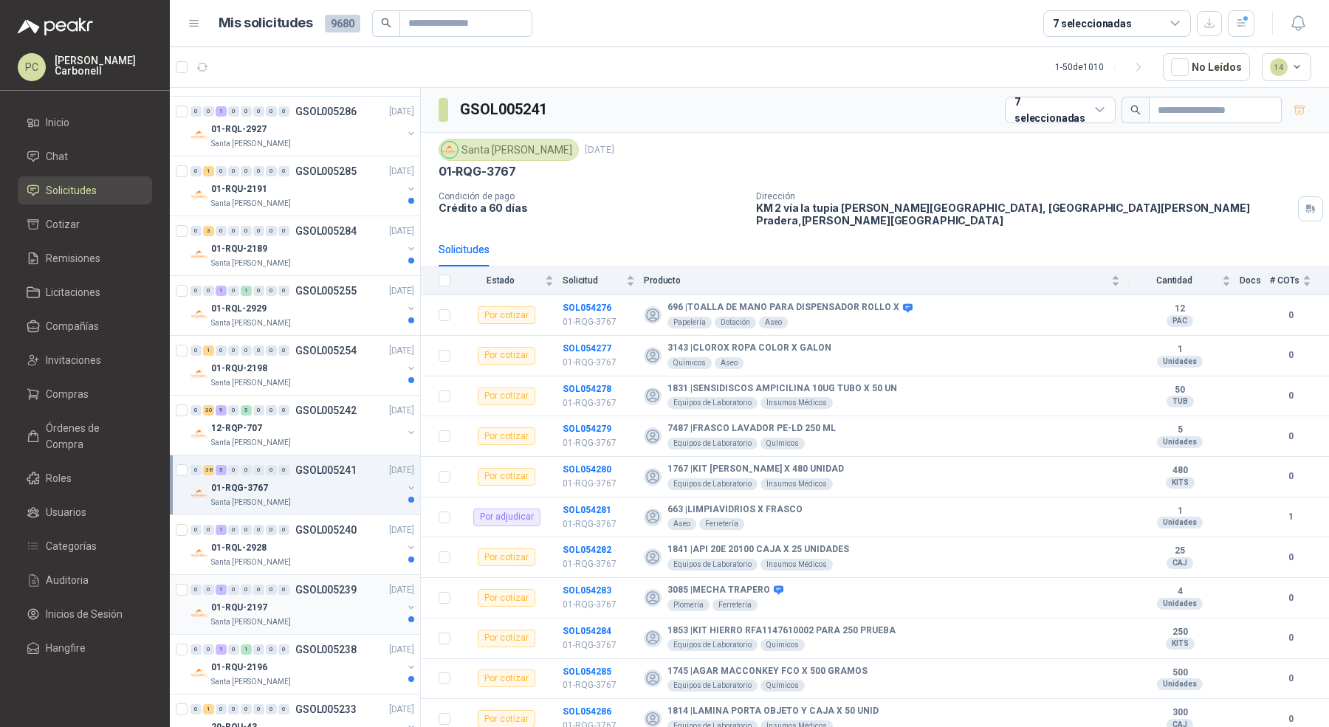
click at [352, 599] on div "01-RQU-2197" at bounding box center [306, 608] width 191 height 18
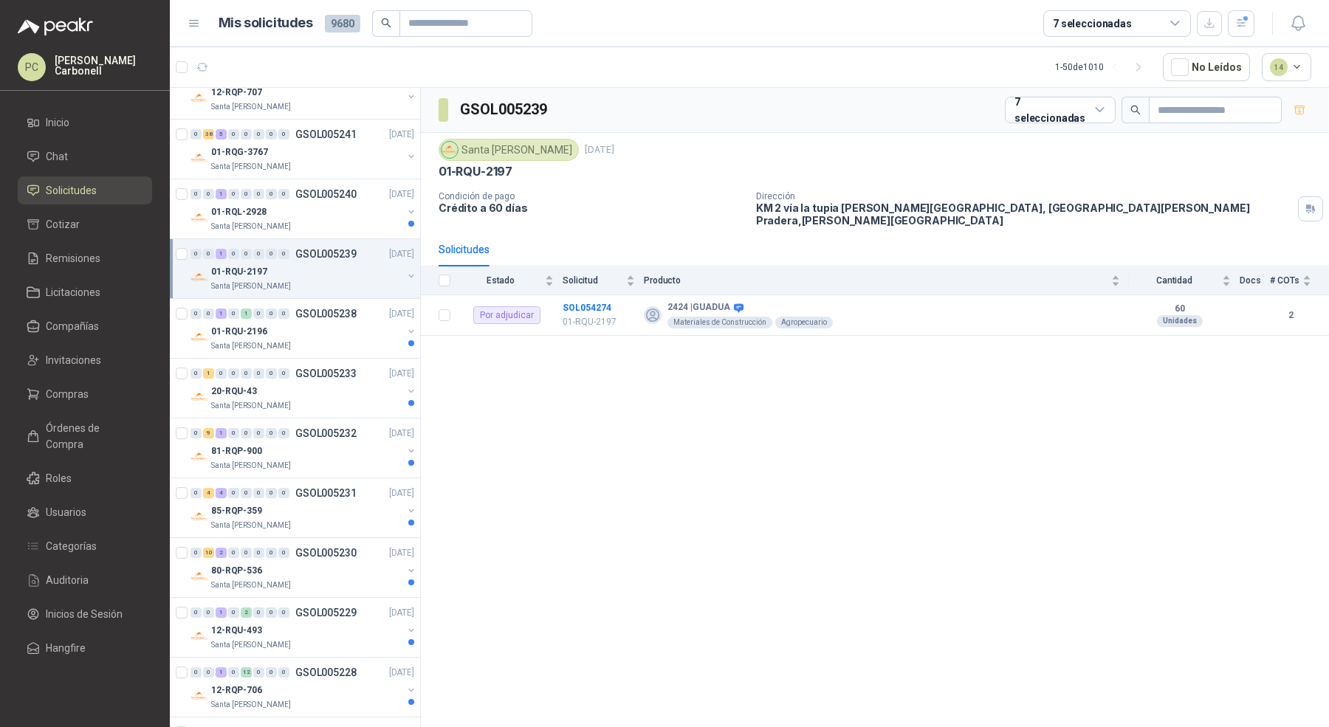
scroll to position [677, 0]
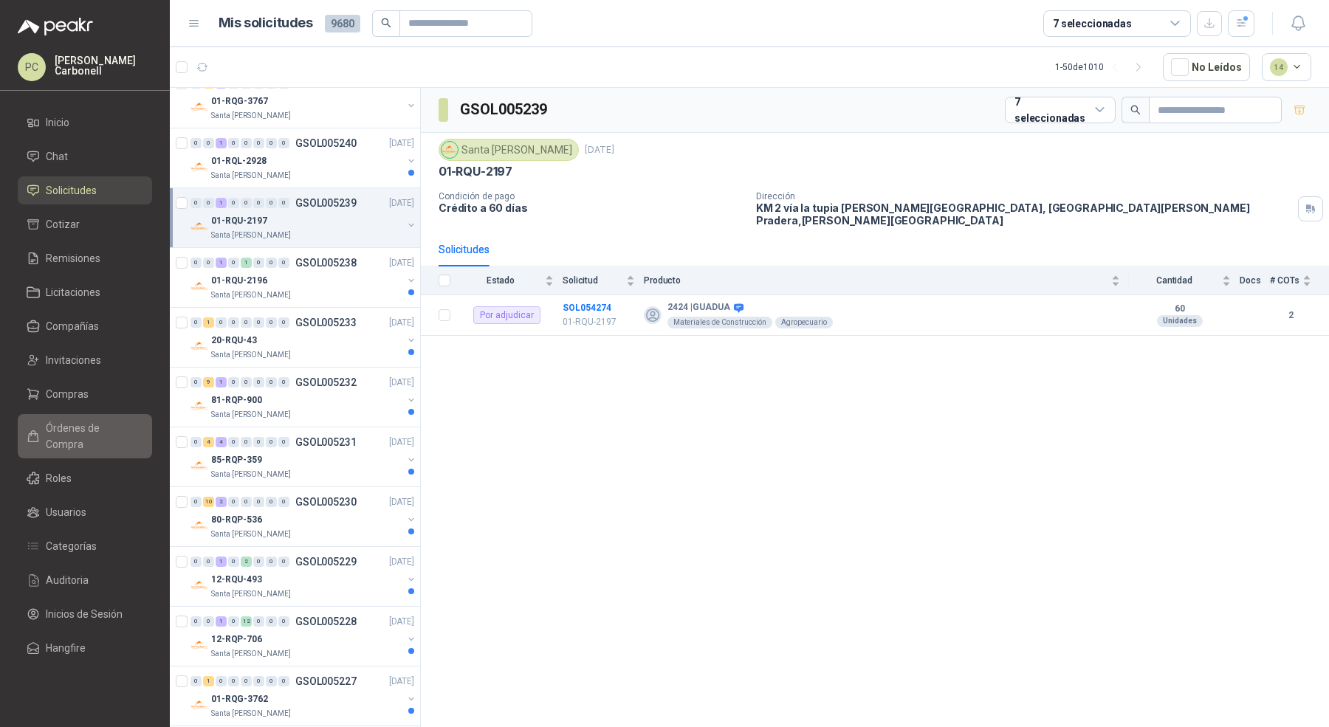
click at [119, 423] on span "Órdenes de Compra" at bounding box center [92, 436] width 92 height 32
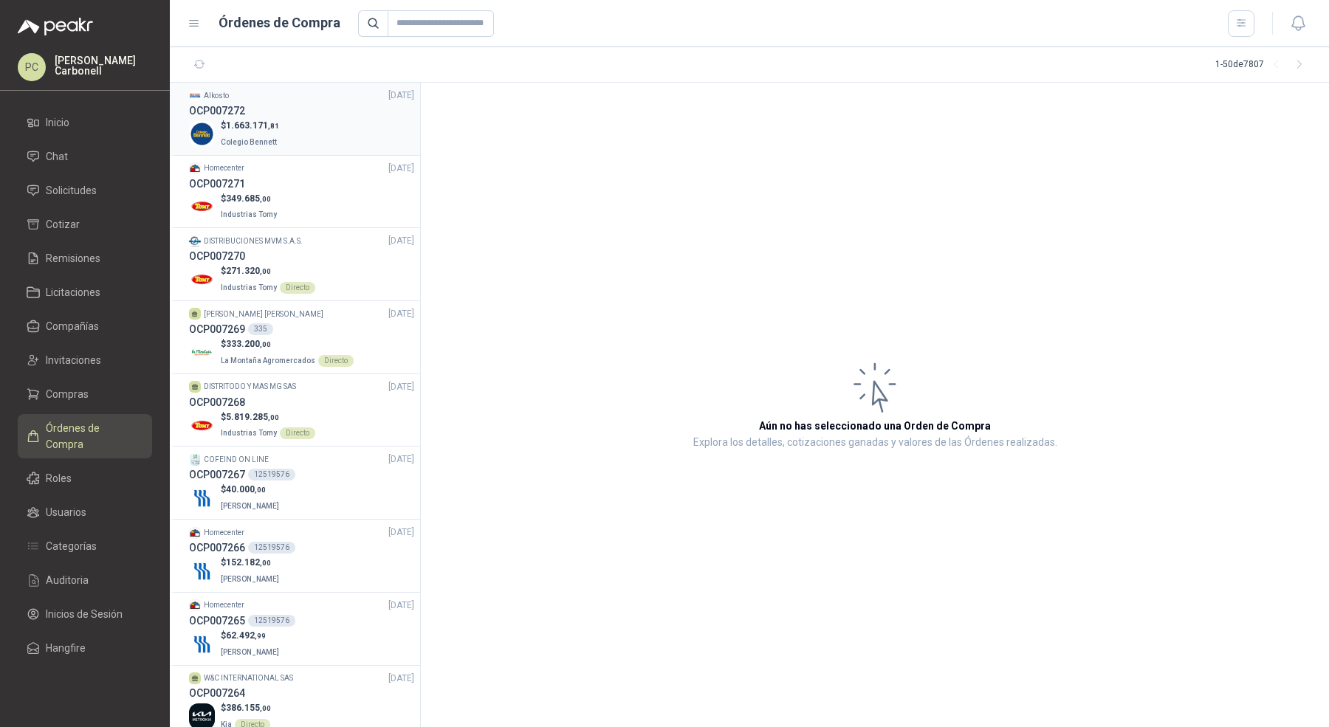
click at [299, 128] on div "$ 1.663.171 ,81 Colegio [PERSON_NAME]" at bounding box center [301, 134] width 225 height 30
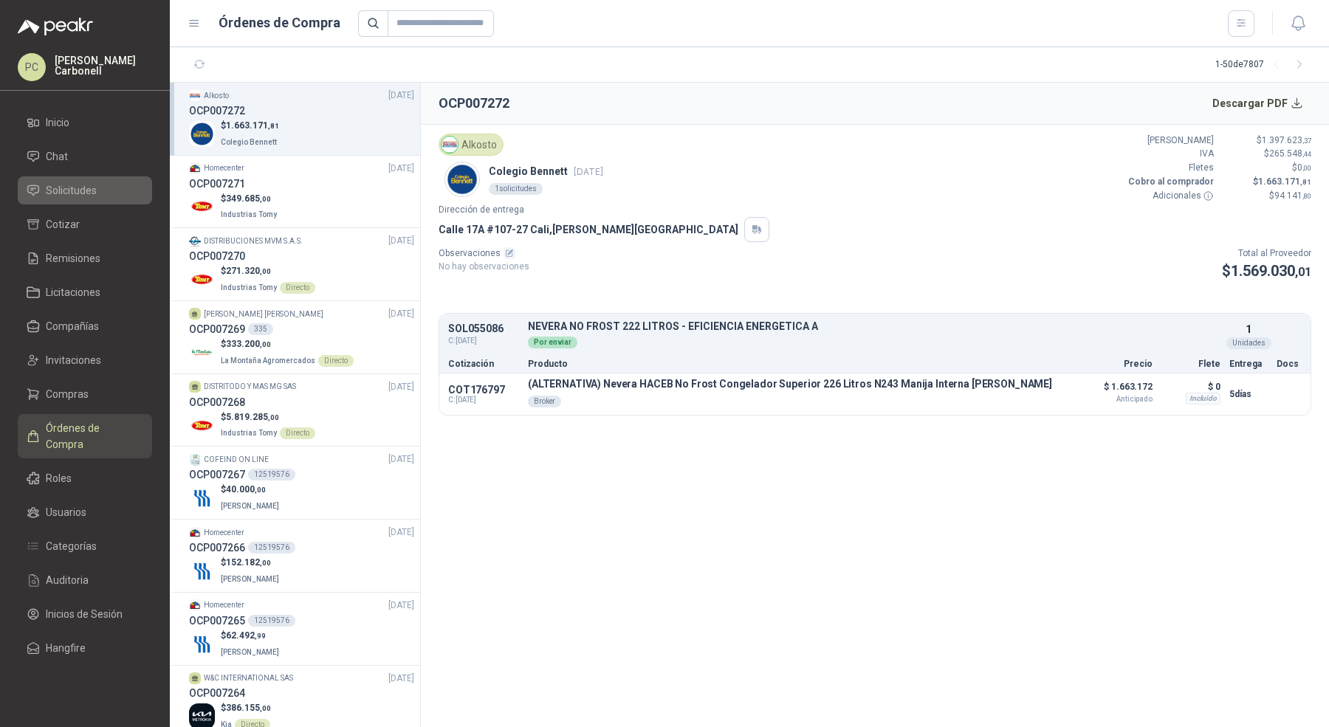
click at [99, 182] on li "Solicitudes" at bounding box center [85, 190] width 117 height 16
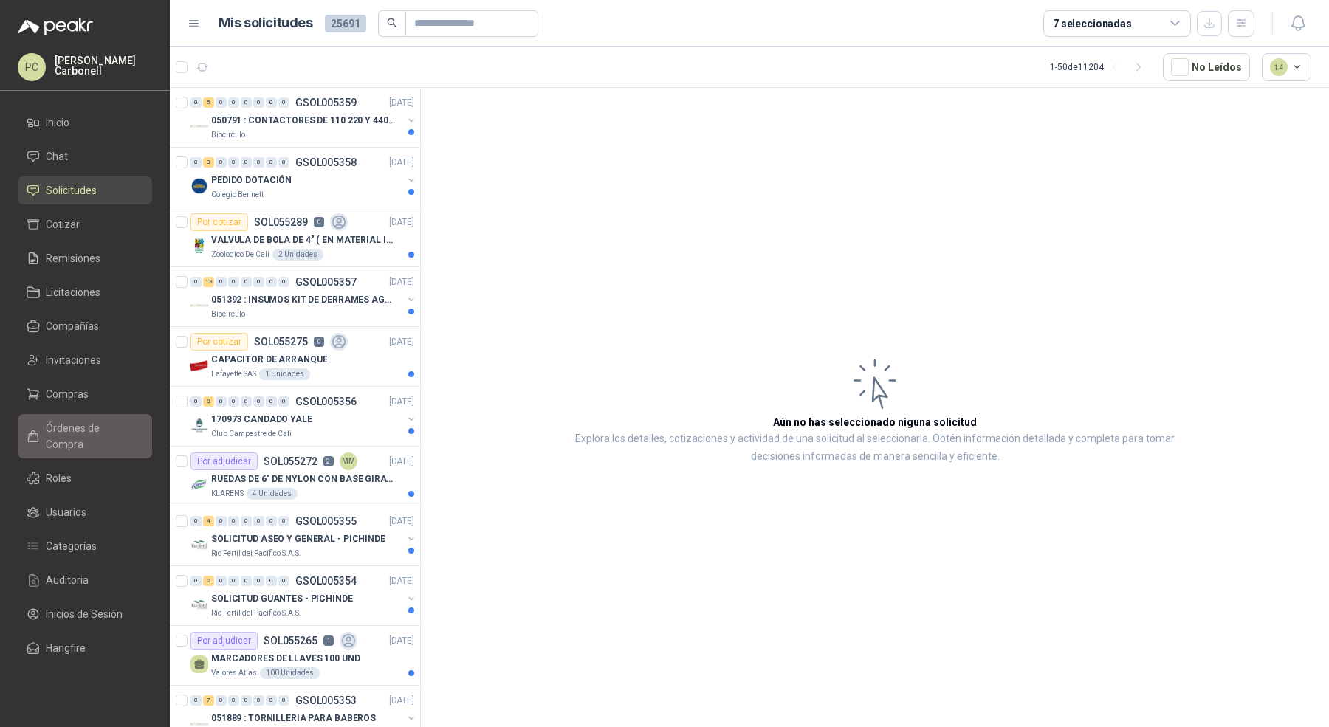
click at [118, 428] on span "Órdenes de Compra" at bounding box center [92, 436] width 92 height 32
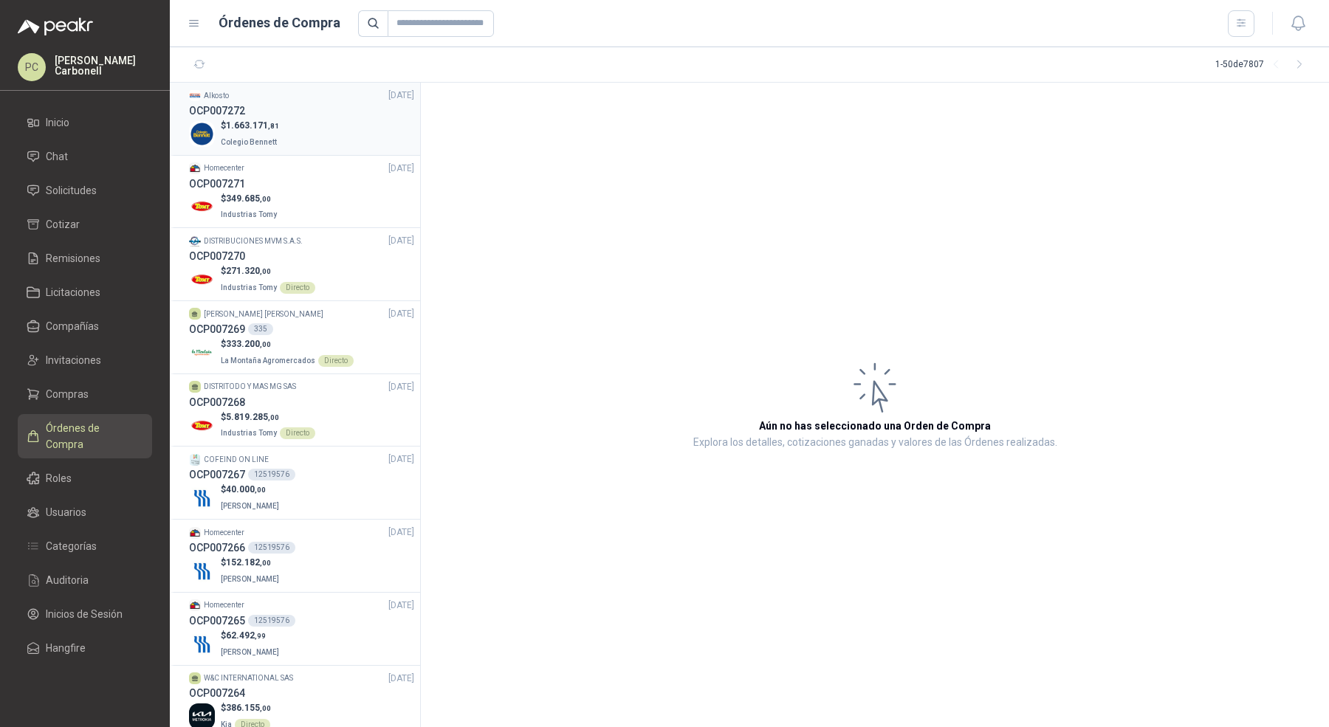
click at [344, 134] on div "$ 1.663.171 ,81 Colegio [PERSON_NAME]" at bounding box center [301, 134] width 225 height 30
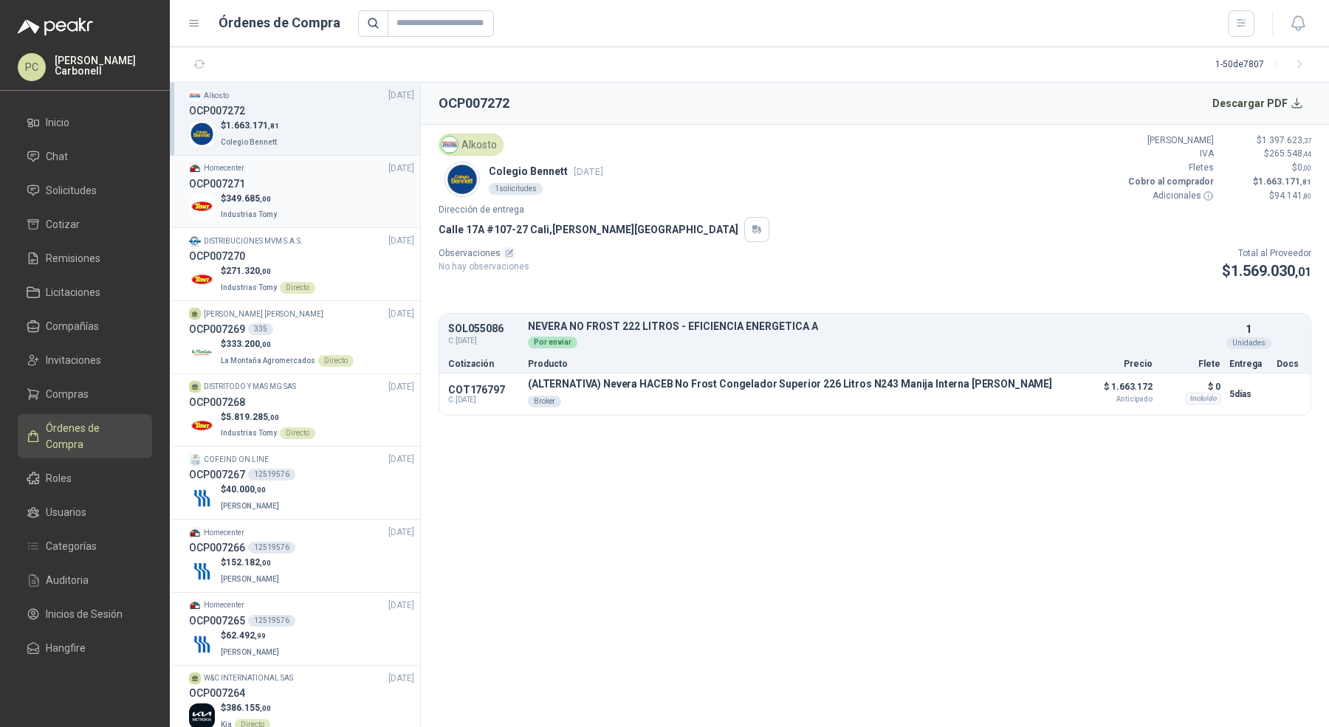
click at [347, 187] on div "OCP007271" at bounding box center [301, 184] width 225 height 16
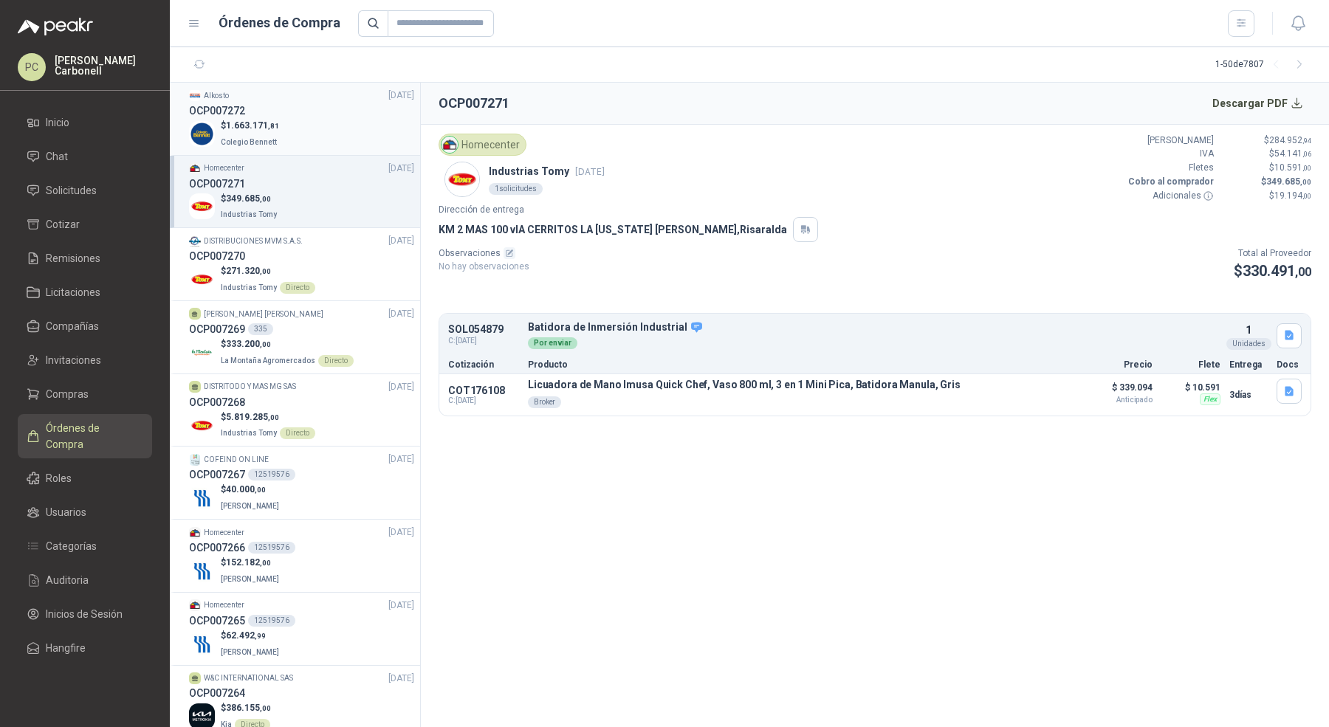
click at [355, 120] on div "$ 1.663.171 ,81 Colegio [PERSON_NAME]" at bounding box center [301, 134] width 225 height 30
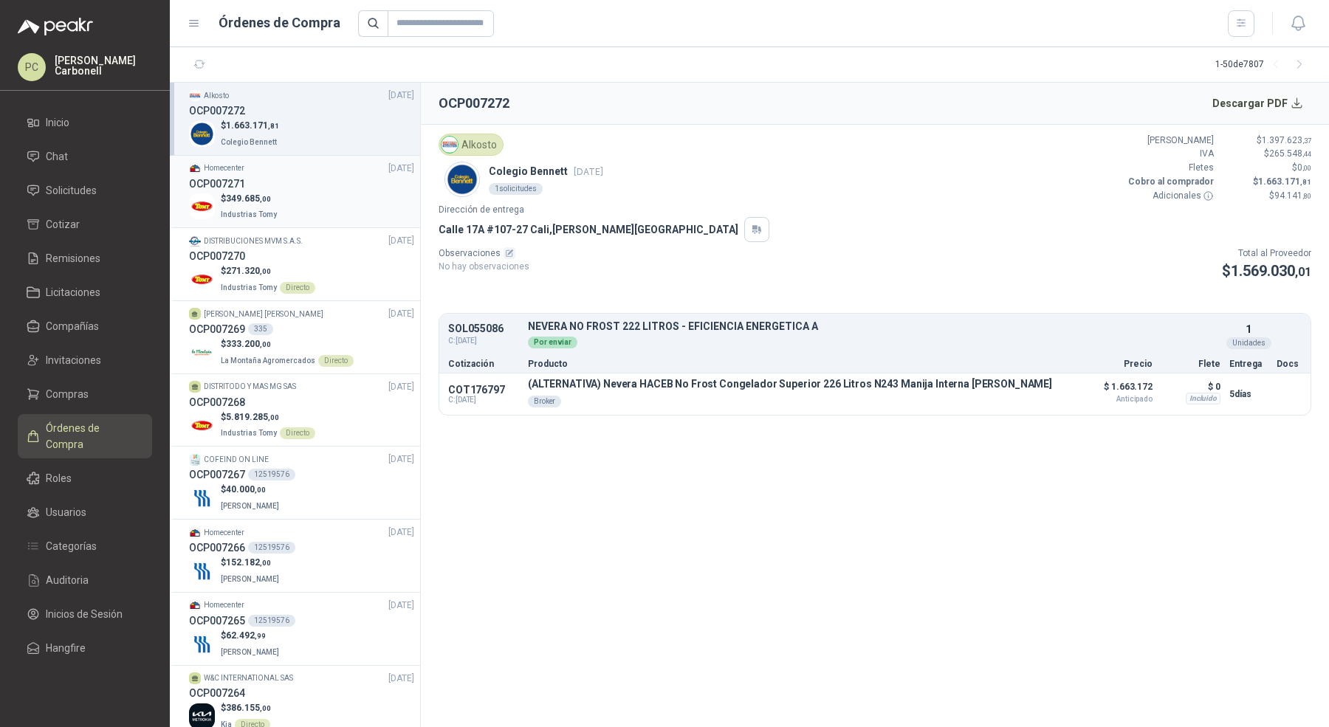
click at [357, 189] on div "OCP007271" at bounding box center [301, 184] width 225 height 16
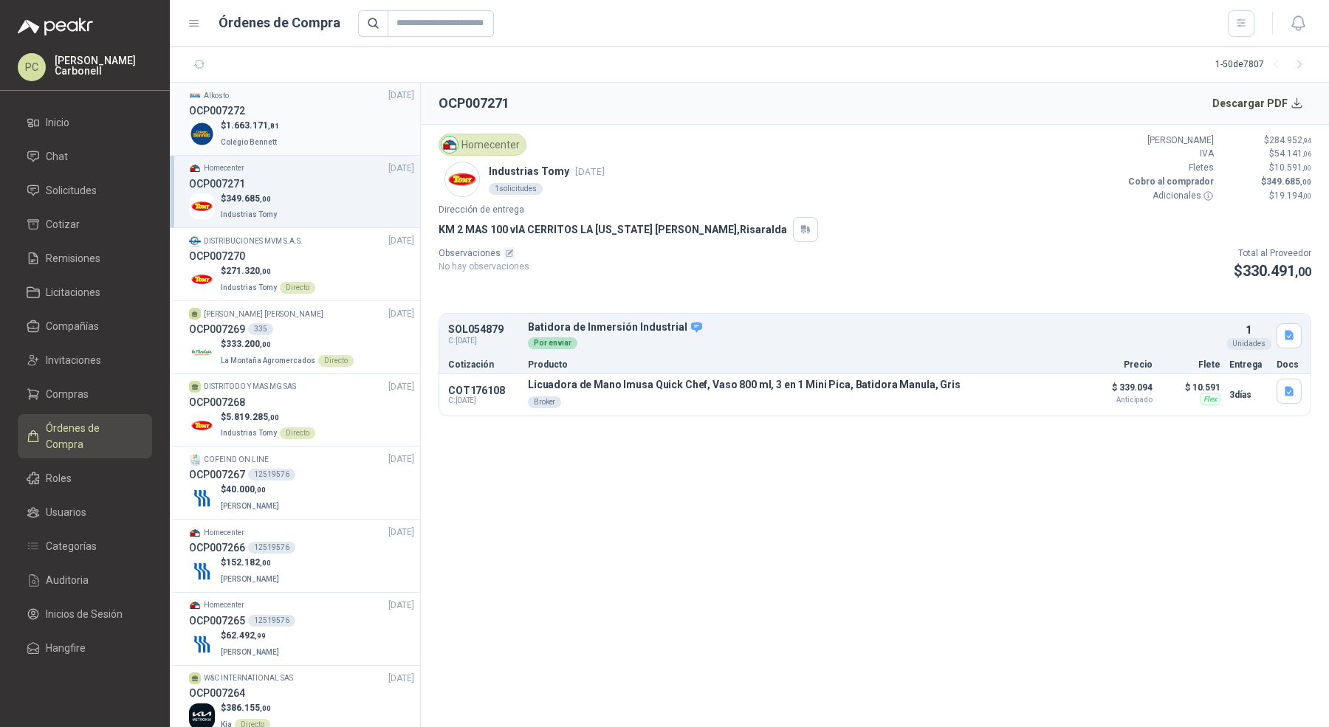
click at [362, 132] on div "$ 1.663.171 ,81 Colegio [PERSON_NAME]" at bounding box center [301, 134] width 225 height 30
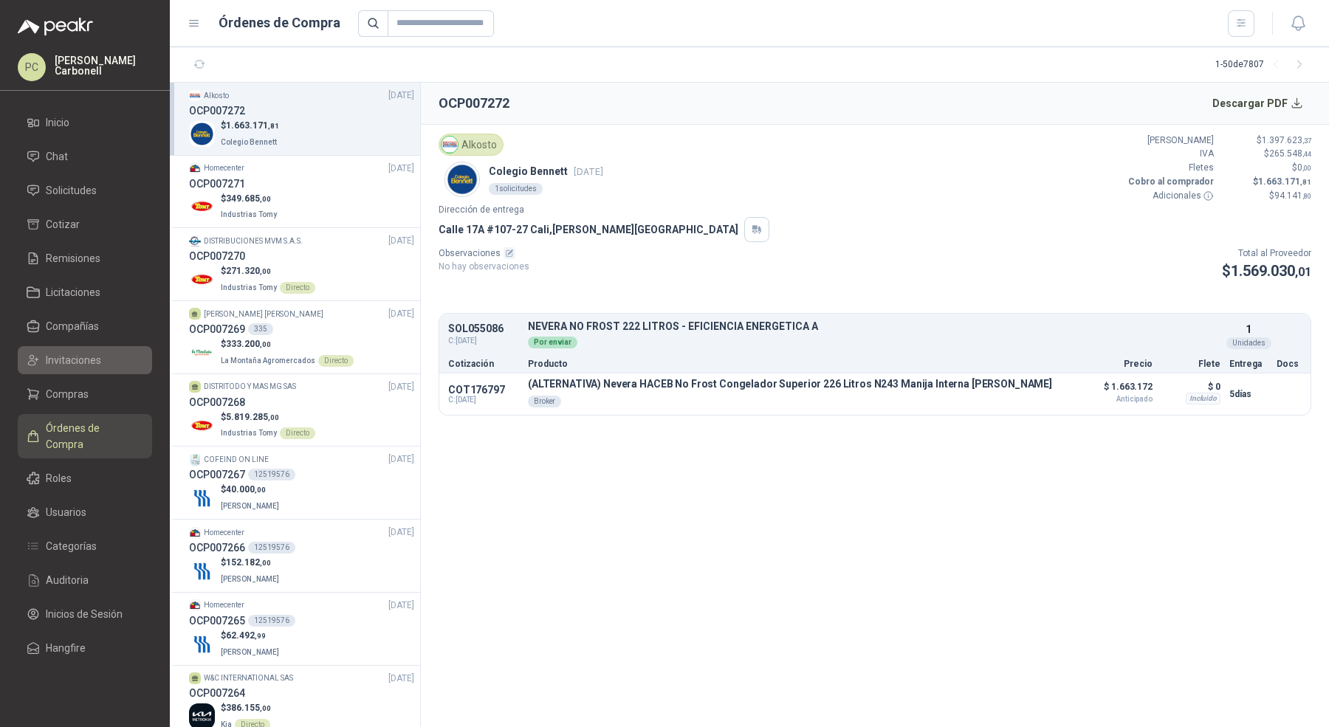
click at [96, 364] on span "Invitaciones" at bounding box center [73, 360] width 55 height 16
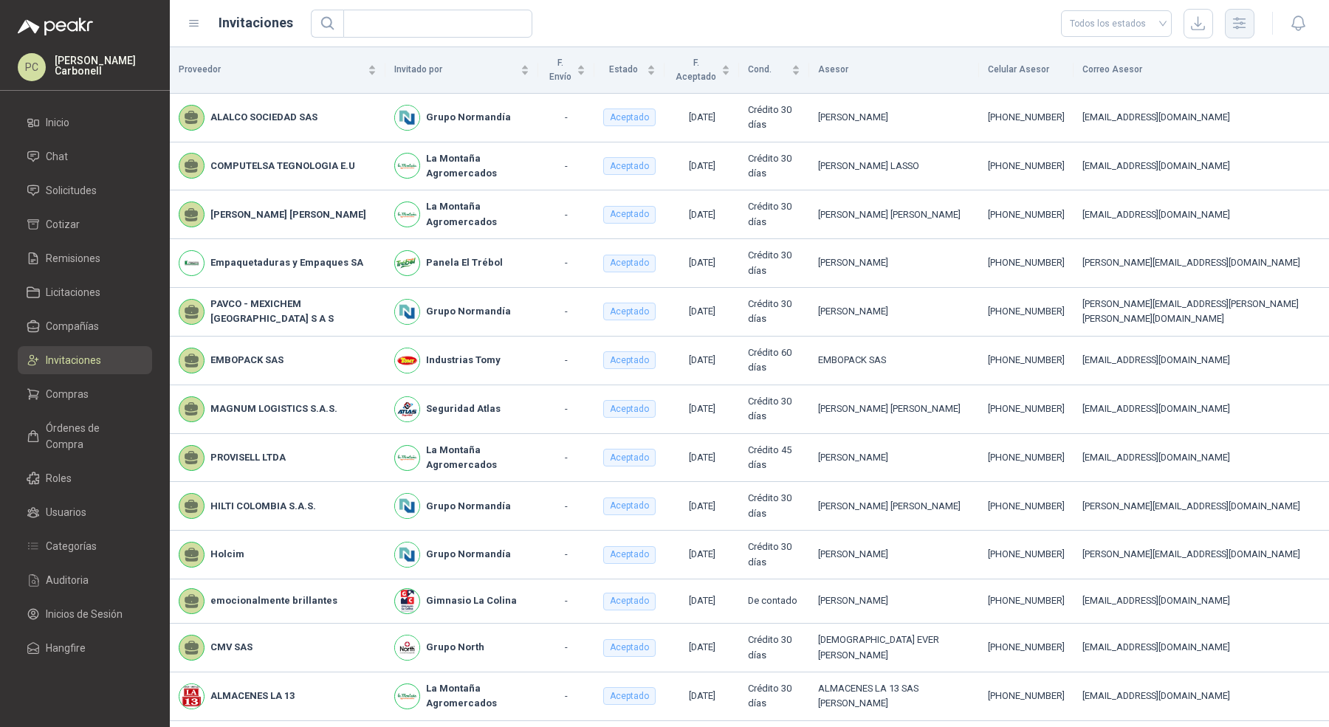
click at [1240, 24] on icon "button" at bounding box center [1238, 23] width 17 height 17
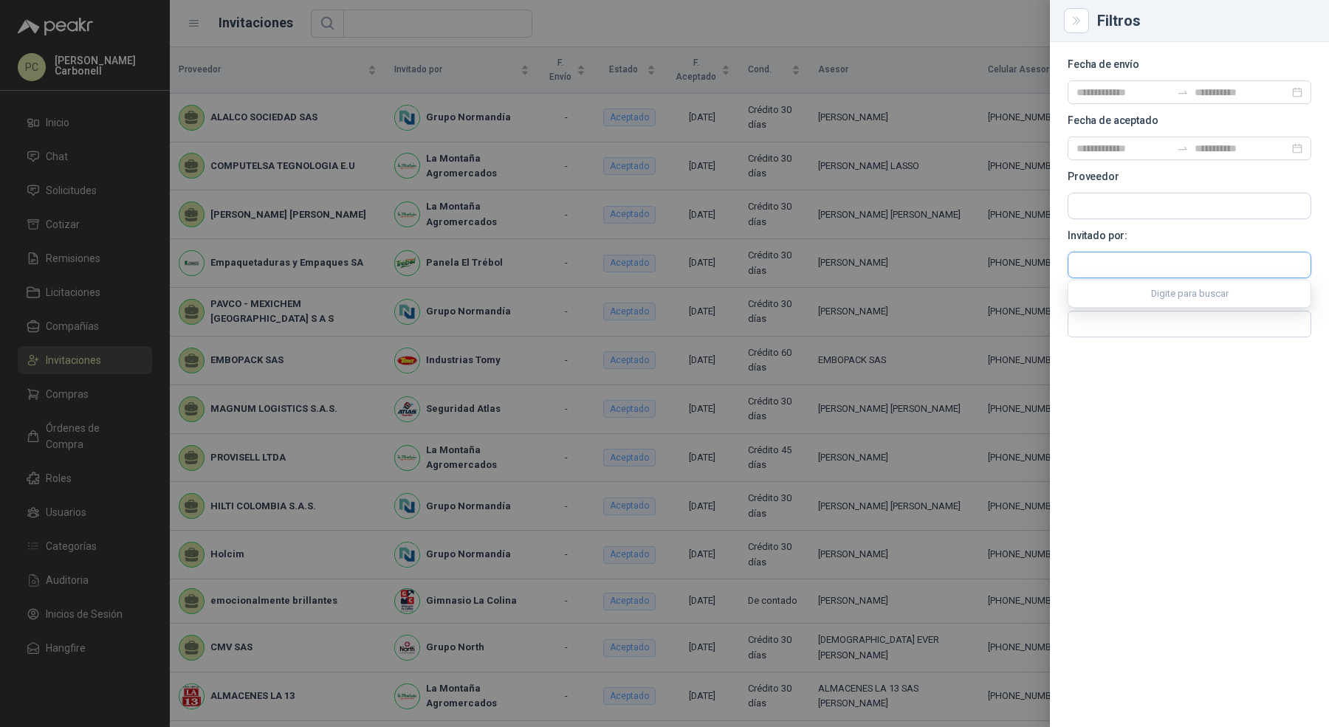
click at [1109, 258] on input "text" at bounding box center [1189, 264] width 242 height 25
type input "*****"
click at [1110, 295] on p "Cartones America" at bounding box center [1185, 295] width 166 height 9
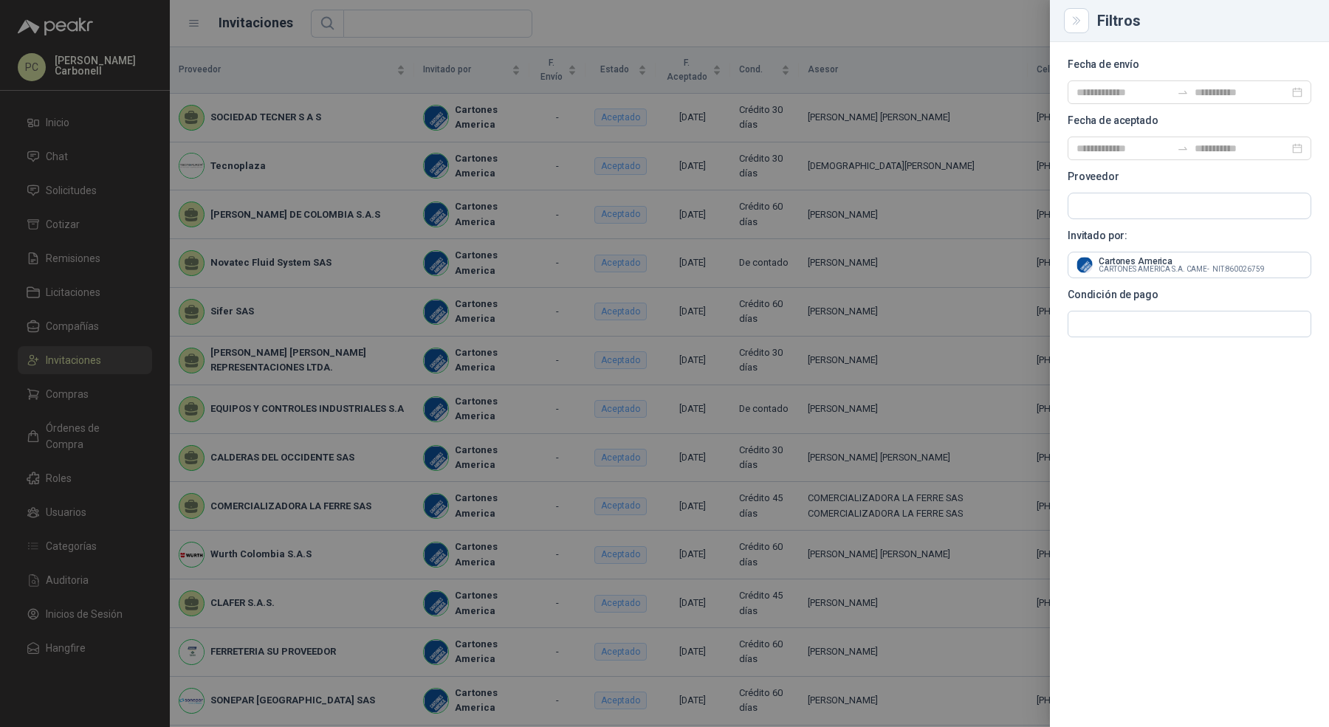
click at [980, 261] on div at bounding box center [664, 363] width 1329 height 727
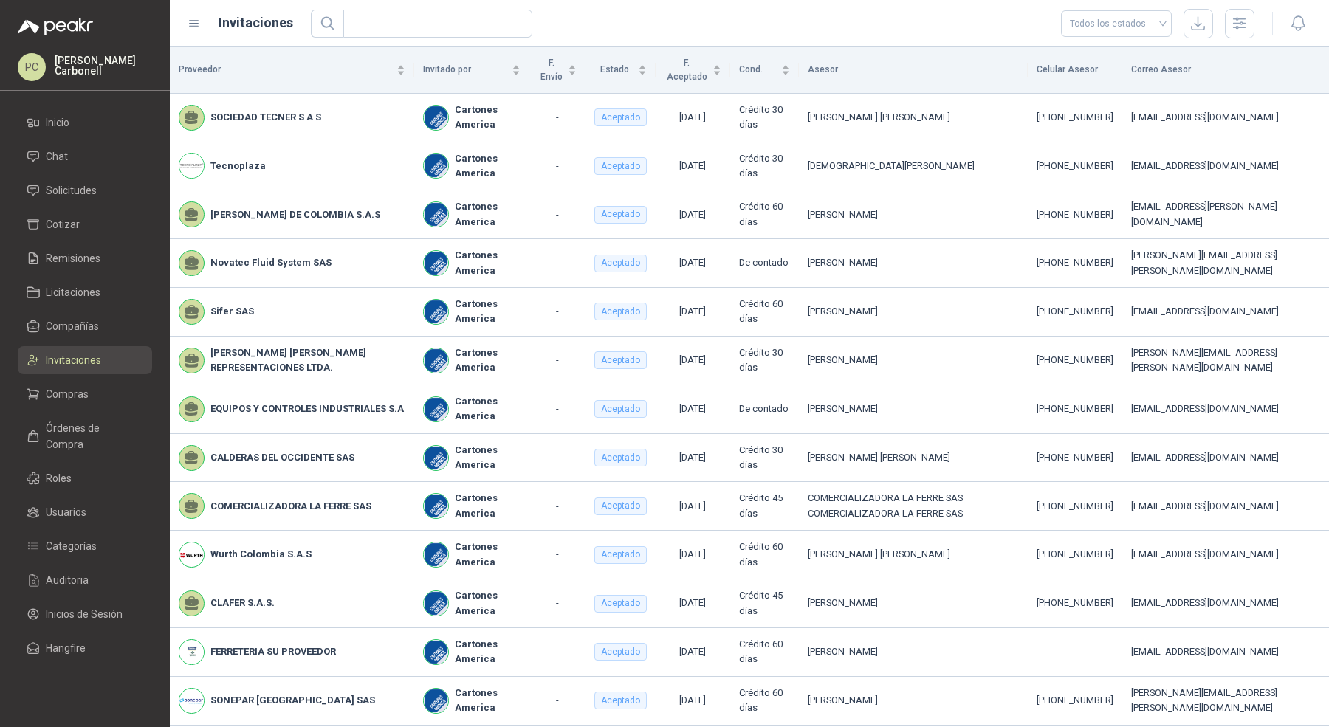
scroll to position [140, 0]
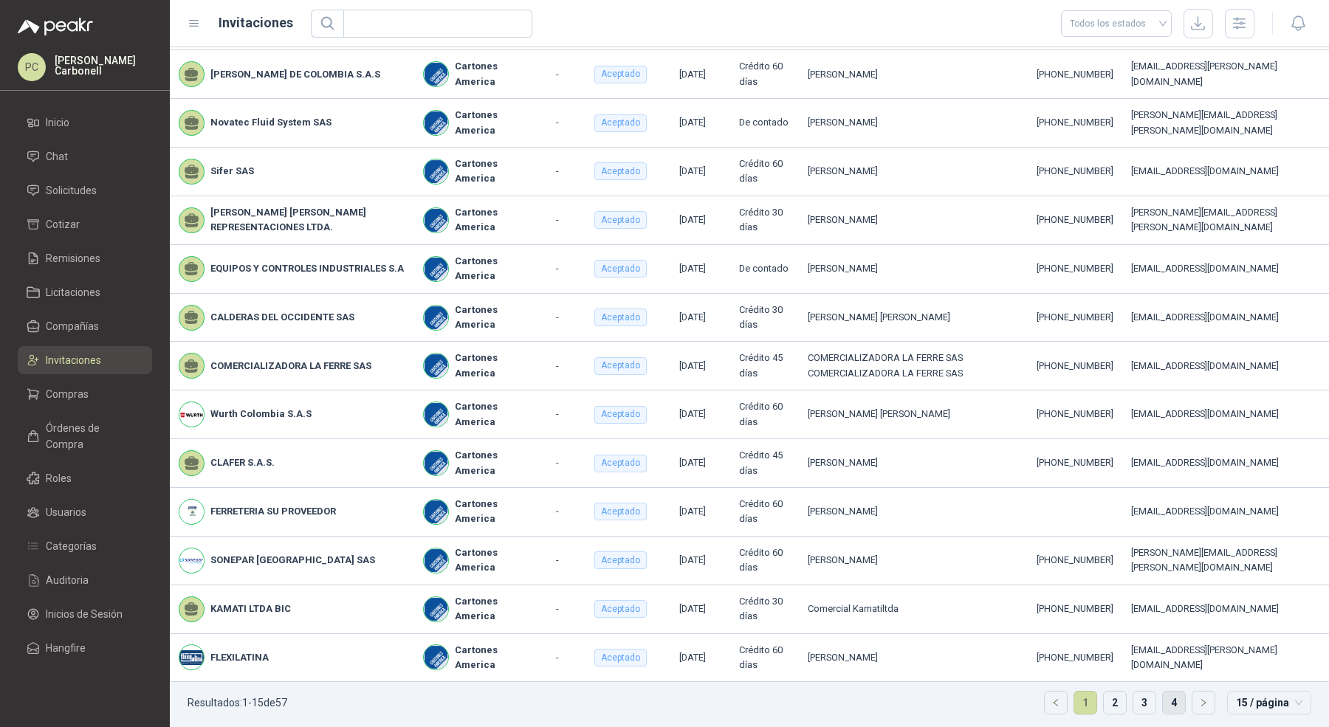
click at [1166, 697] on link "4" at bounding box center [1174, 703] width 22 height 22
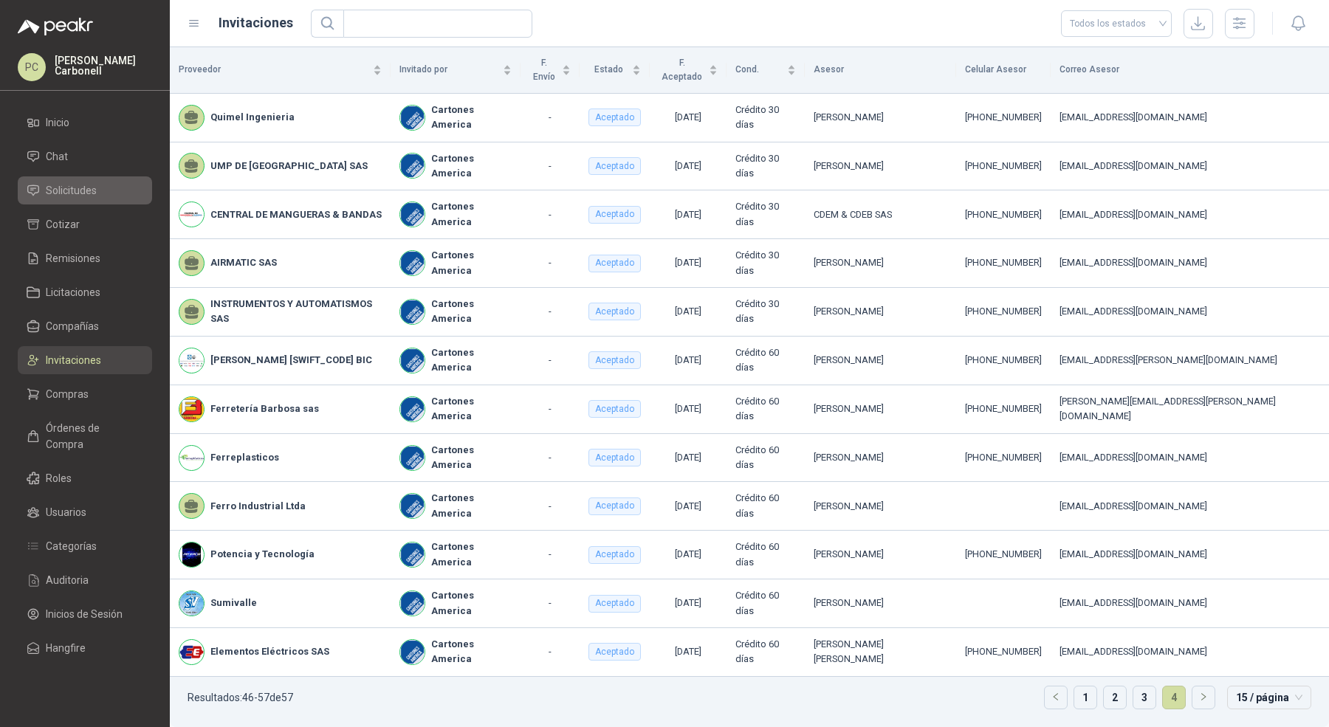
click at [70, 192] on span "Solicitudes" at bounding box center [71, 190] width 51 height 16
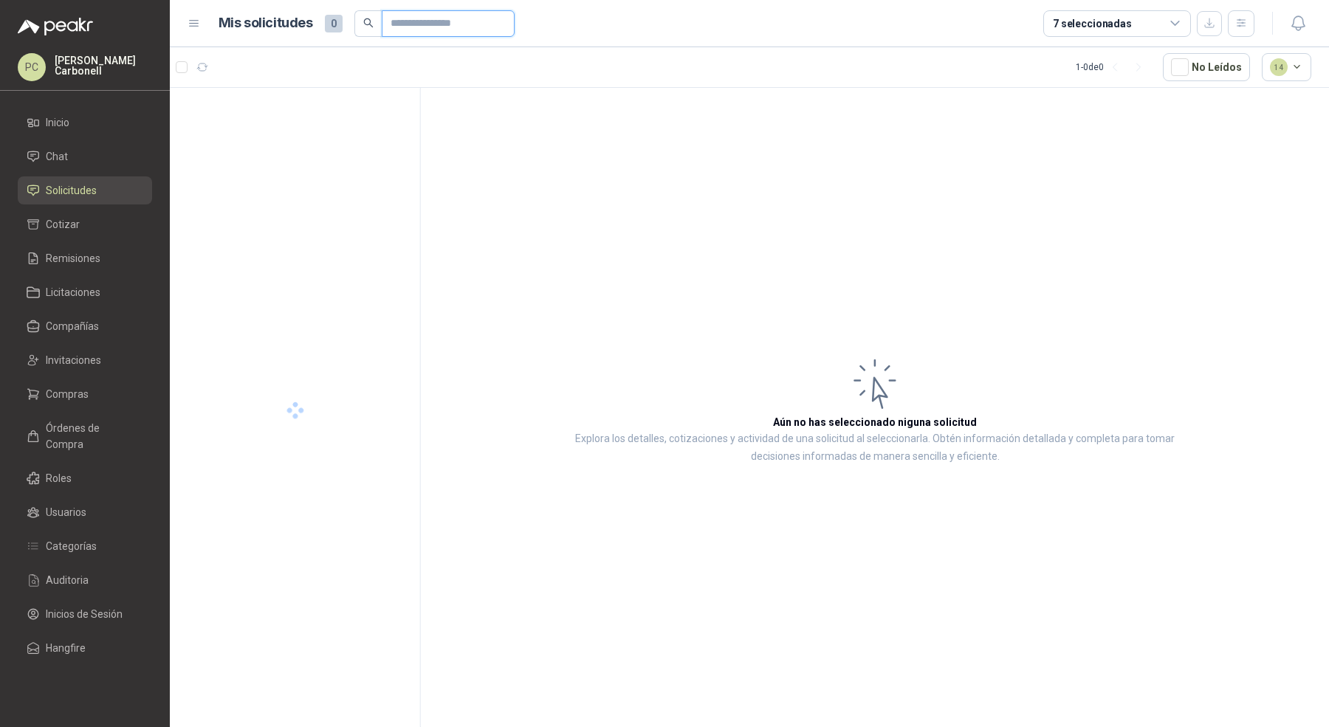
click at [466, 27] on input "text" at bounding box center [441, 23] width 103 height 25
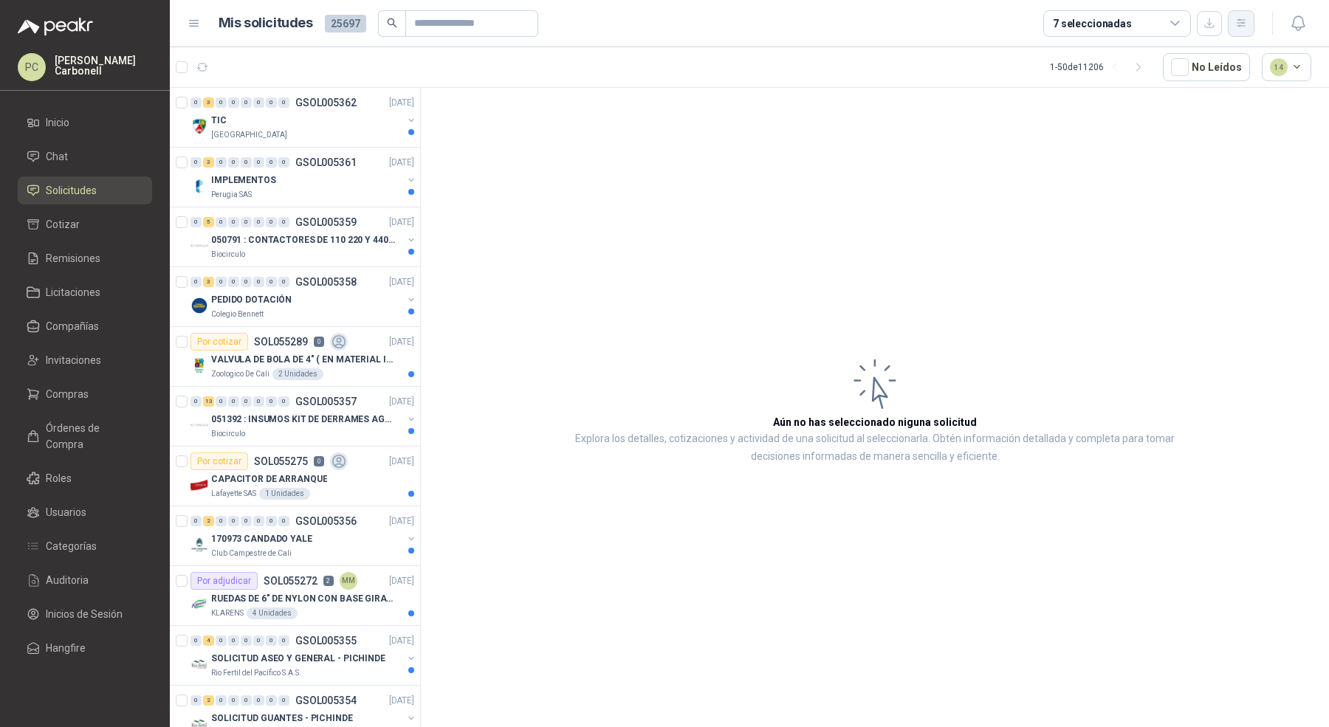
click at [1238, 24] on icon "button" at bounding box center [1241, 23] width 13 height 13
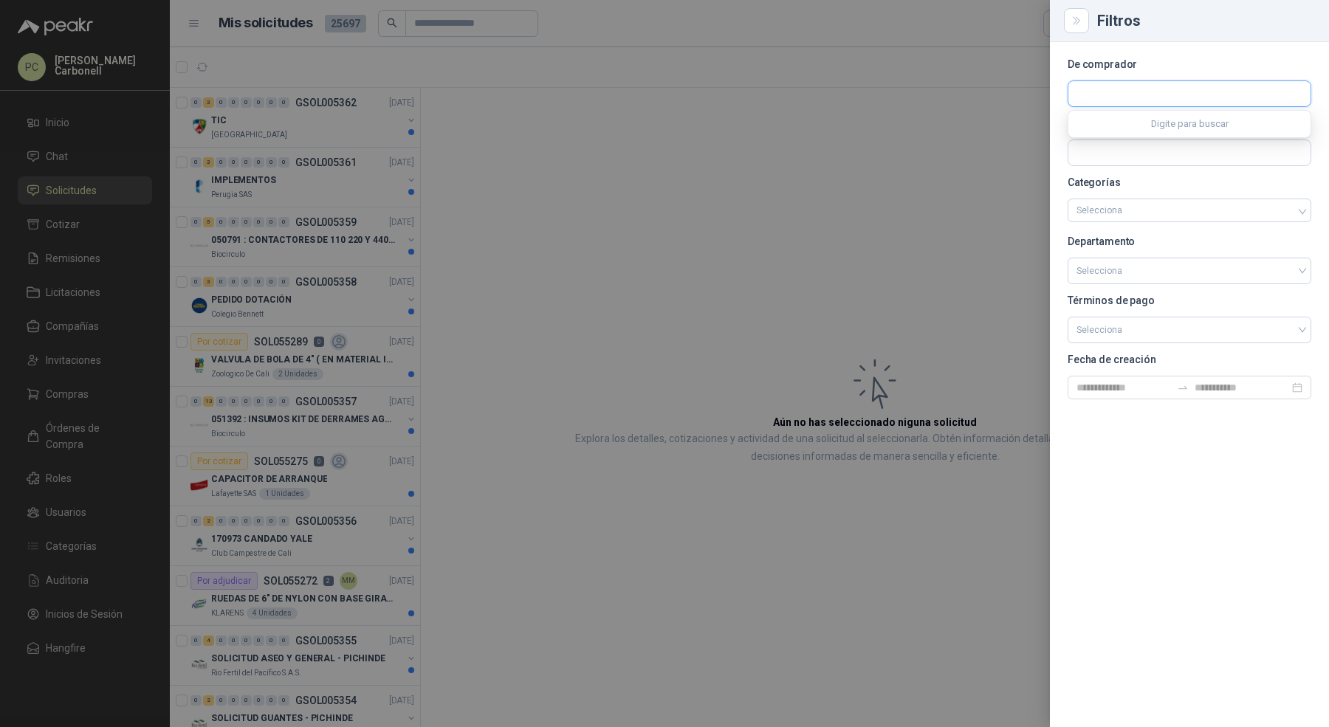
click at [1181, 99] on input "text" at bounding box center [1189, 93] width 242 height 25
type input "*"
type input "*******"
click at [1165, 130] on span "CARTONES AMERICA S.A. CAME -" at bounding box center [1157, 133] width 111 height 7
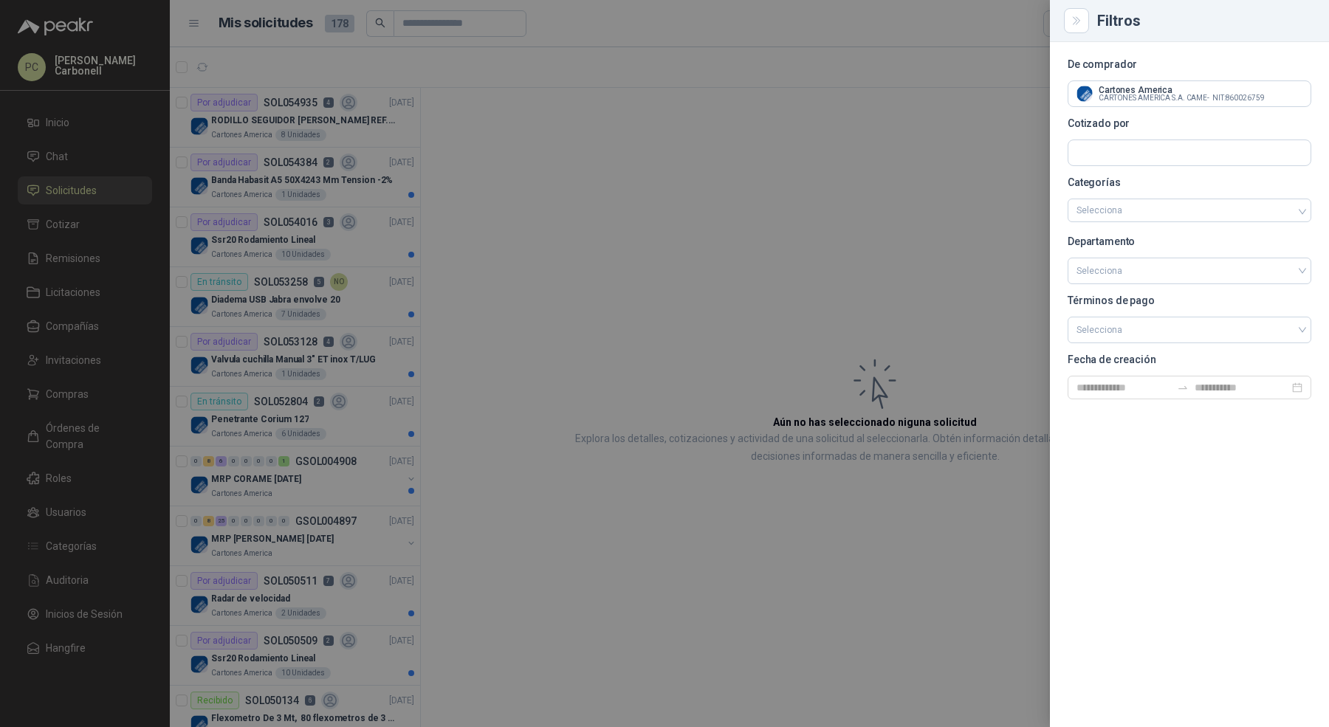
click at [654, 199] on div at bounding box center [664, 363] width 1329 height 727
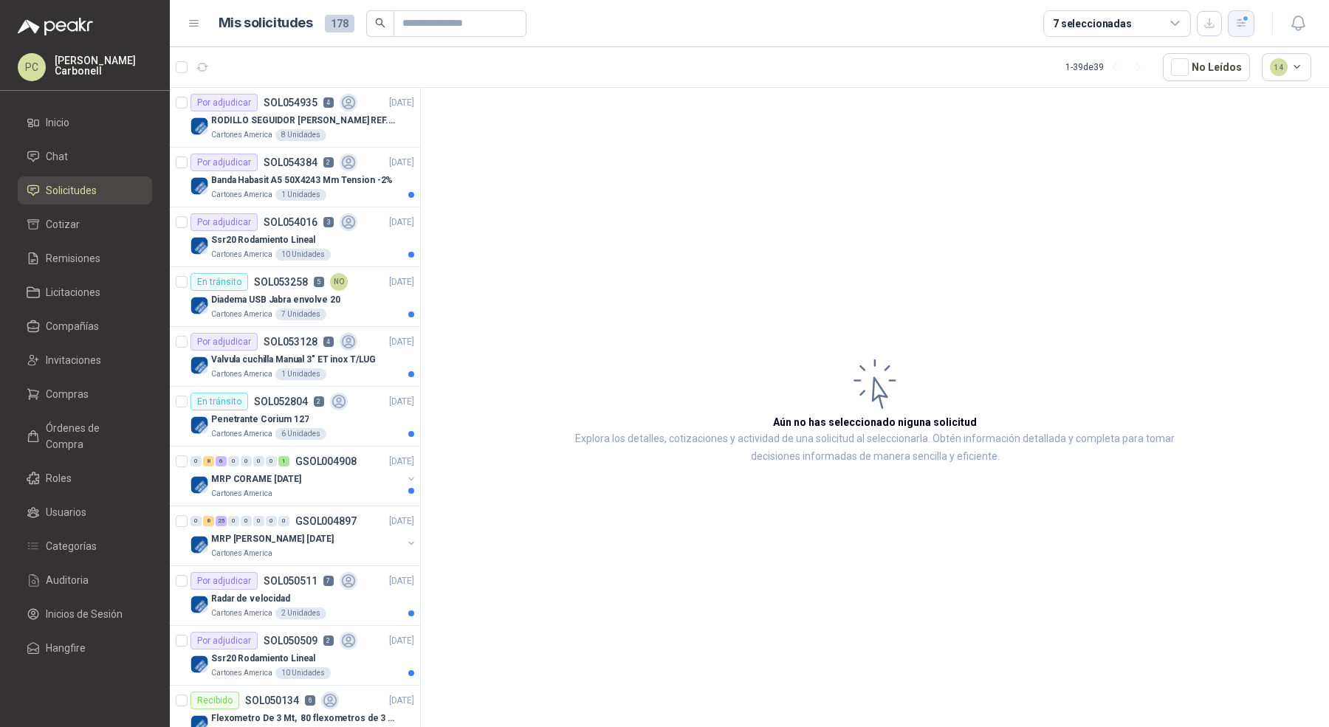
click at [1236, 25] on icon "button" at bounding box center [1241, 23] width 13 height 13
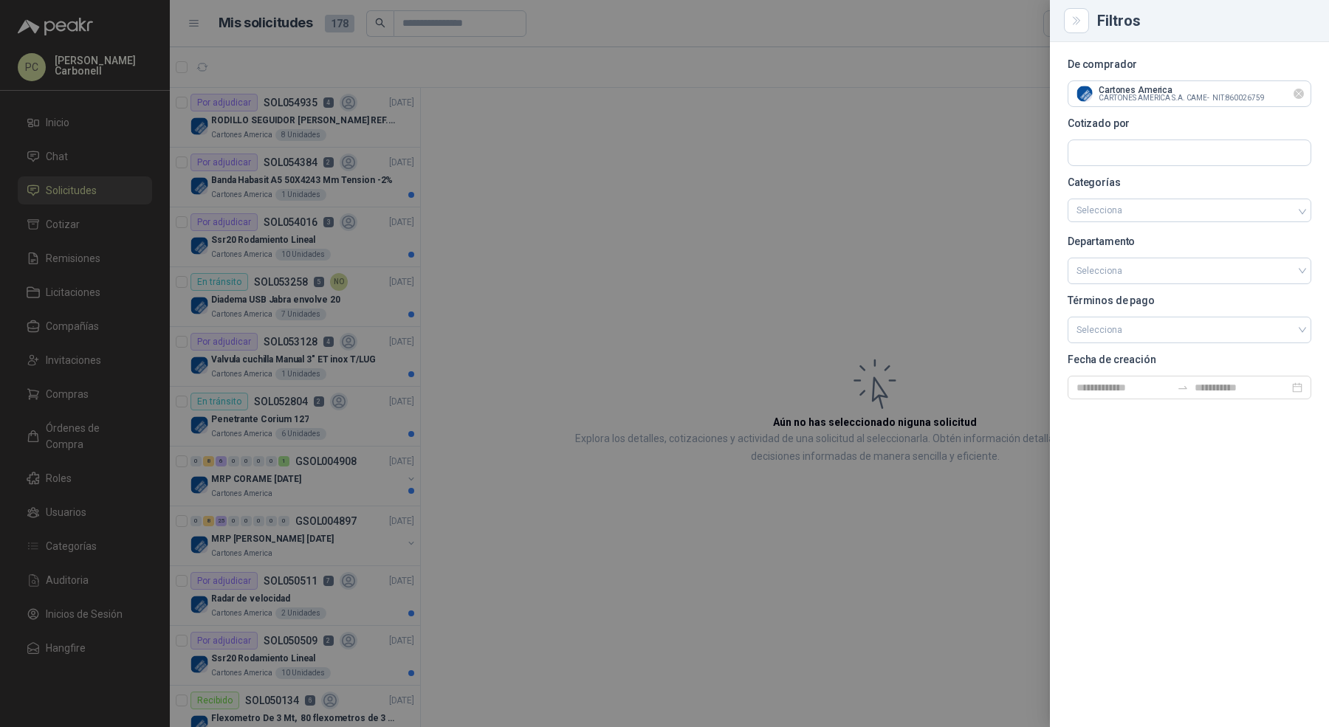
click at [1300, 97] on icon "Limpiar" at bounding box center [1298, 94] width 13 height 13
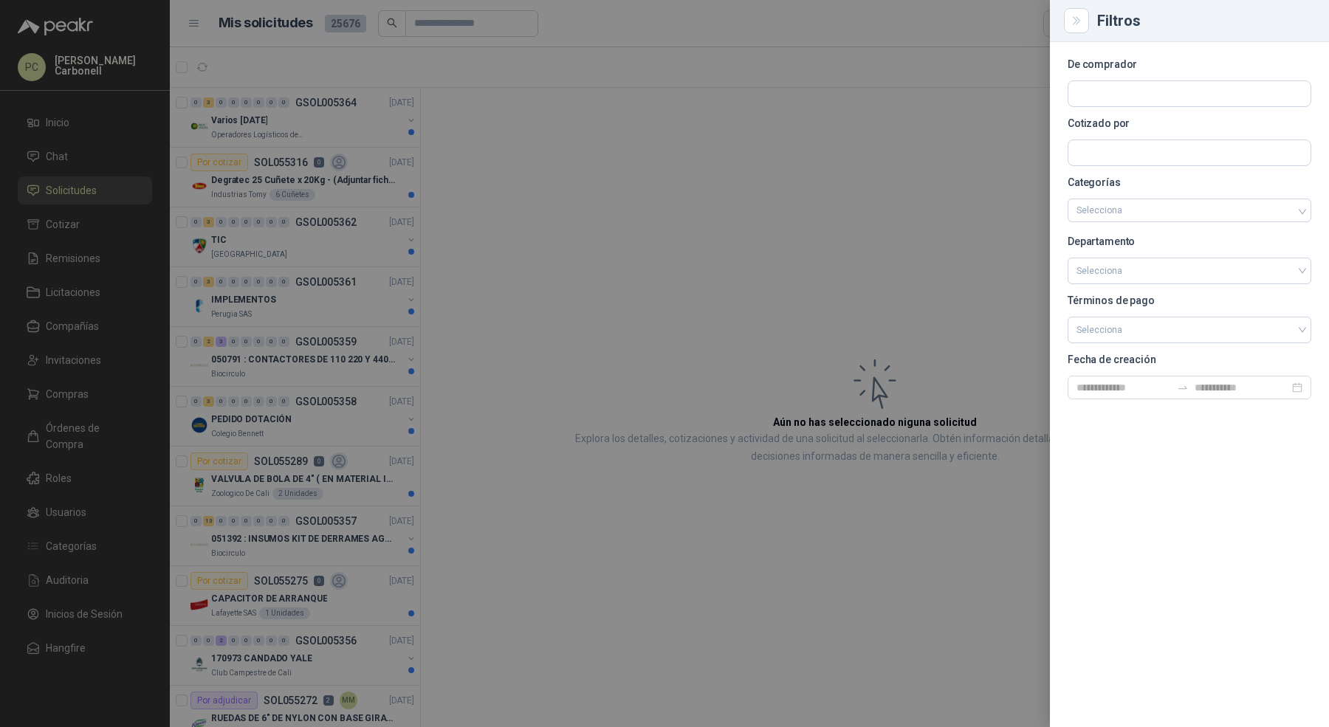
click at [294, 195] on div at bounding box center [664, 363] width 1329 height 727
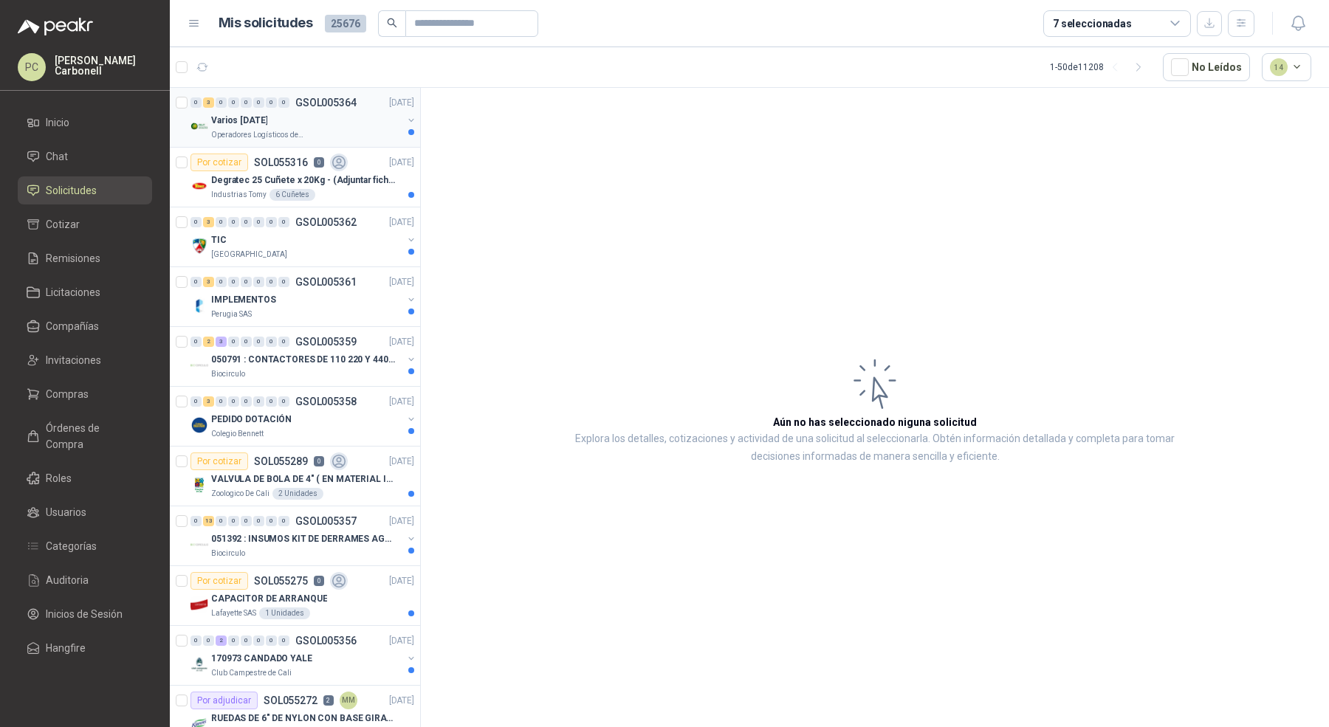
click at [381, 126] on div "Varios [DATE]" at bounding box center [306, 120] width 191 height 18
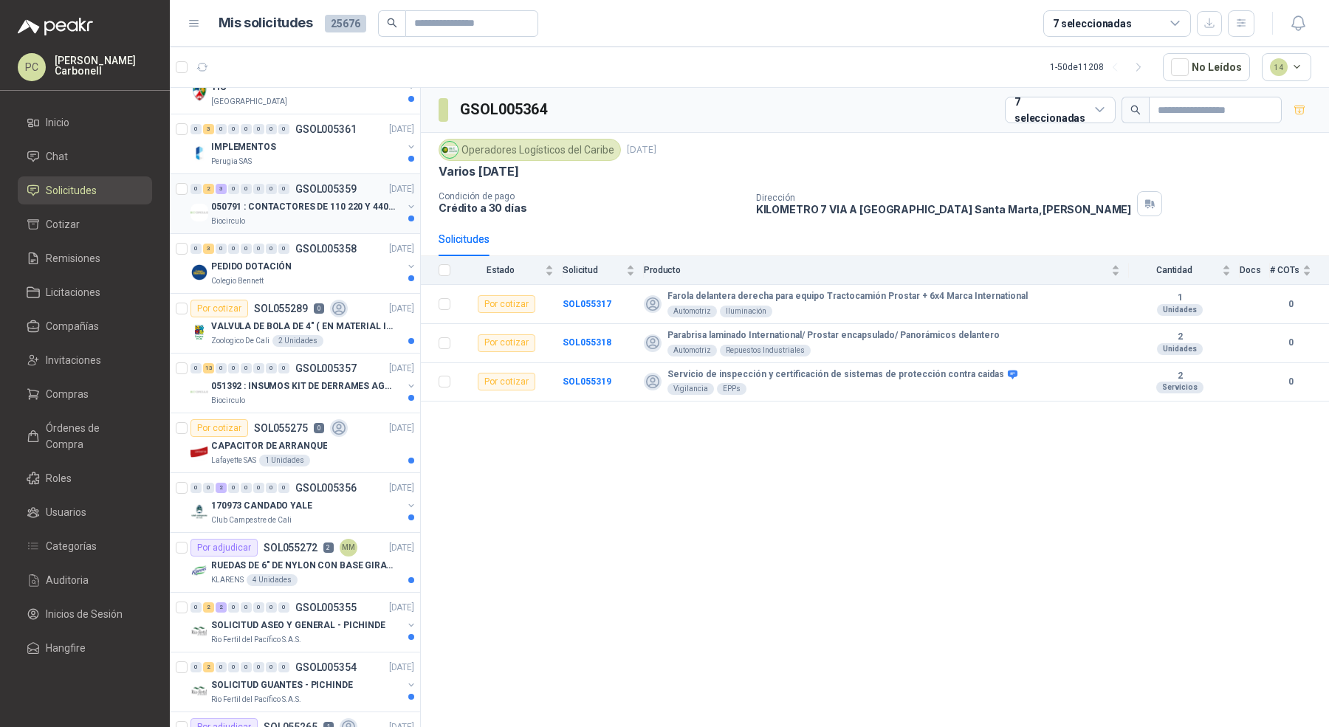
scroll to position [156, 0]
